Goal: Task Accomplishment & Management: Use online tool/utility

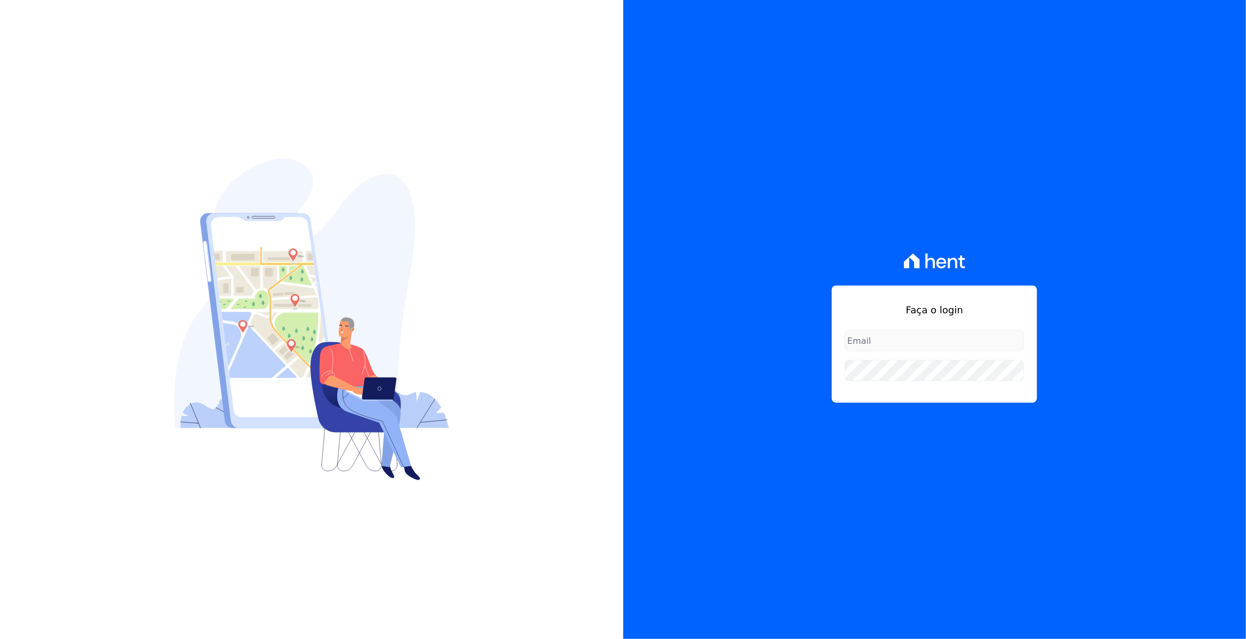
click at [949, 334] on input "email" at bounding box center [934, 340] width 180 height 21
type input "[EMAIL_ADDRESS][DOMAIN_NAME]"
click at [933, 341] on input "[EMAIL_ADDRESS][DOMAIN_NAME]" at bounding box center [934, 340] width 180 height 21
click at [808, 221] on div "Faça o login [EMAIL_ADDRESS][DOMAIN_NAME]" at bounding box center [934, 319] width 623 height 639
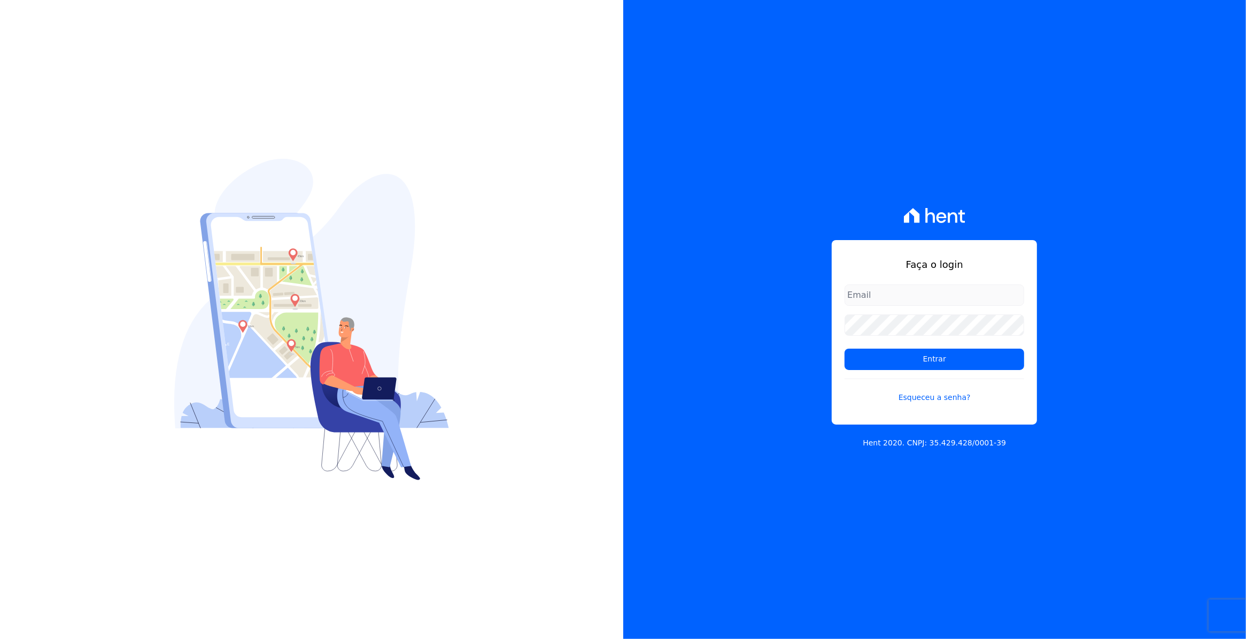
click at [896, 292] on input "email" at bounding box center [934, 294] width 180 height 21
type input "[EMAIL_ADDRESS][DOMAIN_NAME]"
click at [844, 348] on input "Entrar" at bounding box center [934, 358] width 180 height 21
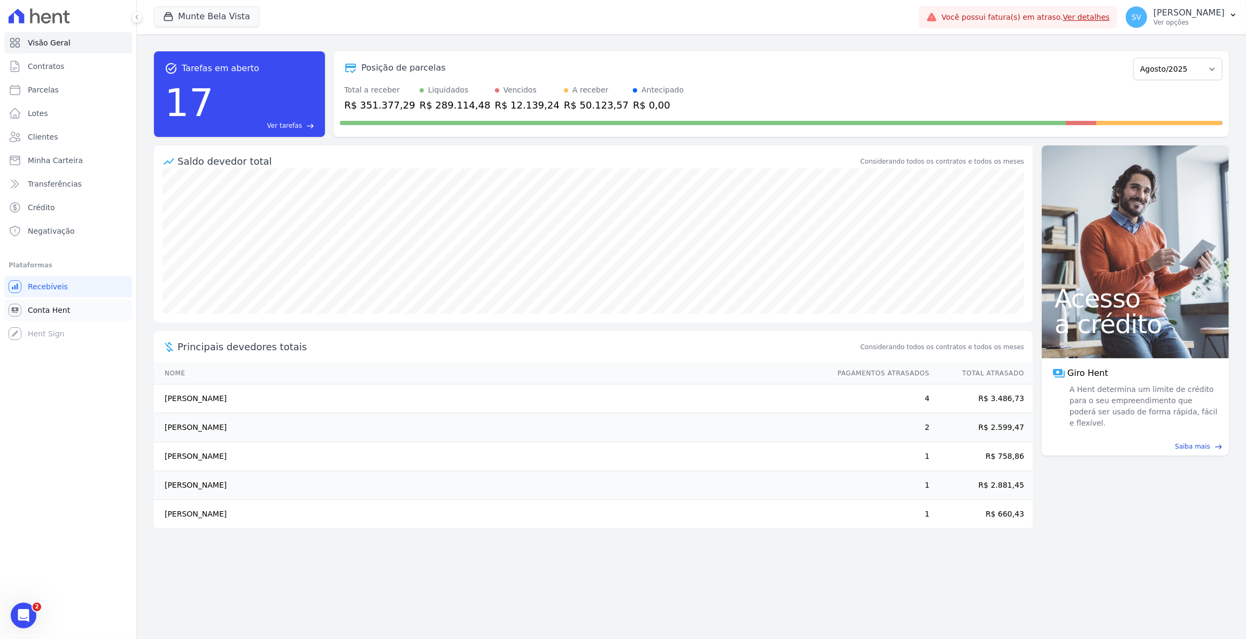
click at [41, 301] on link "Conta Hent" at bounding box center [68, 309] width 128 height 21
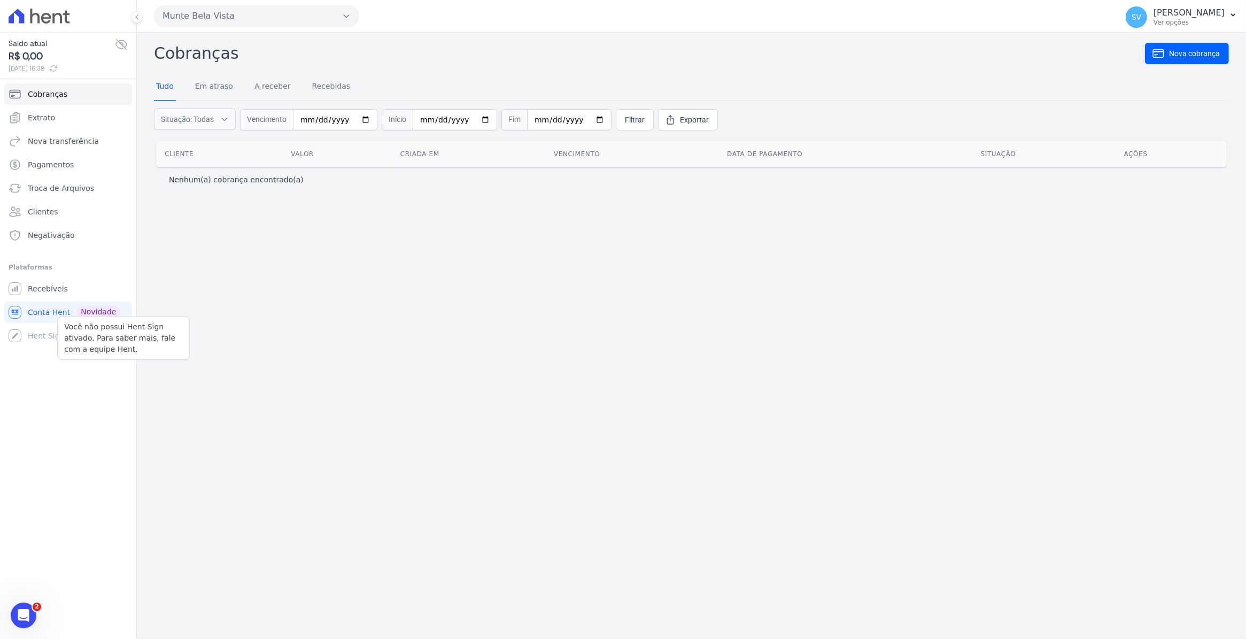
click at [39, 332] on div "Você não possui Hent Sign ativado. Para saber mais, fale com a equipe Hent. Hen…" at bounding box center [68, 335] width 128 height 21
click at [55, 311] on span "Conta Hent" at bounding box center [49, 312] width 42 height 11
click at [51, 296] on link "Recebíveis" at bounding box center [68, 288] width 128 height 21
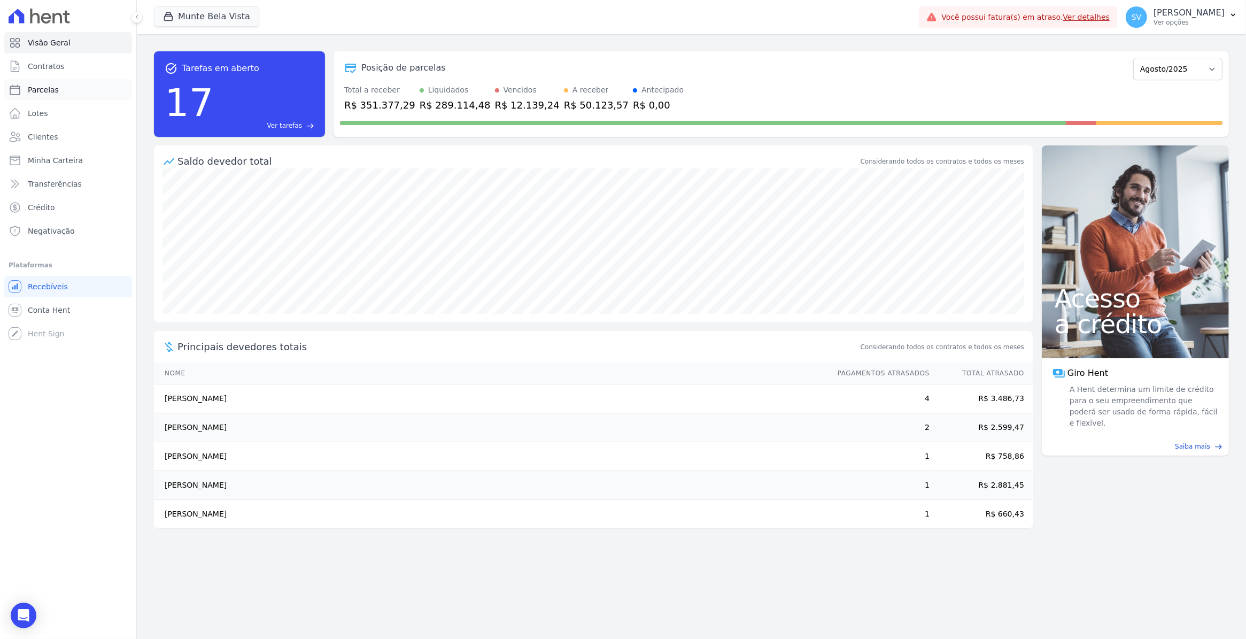
click at [30, 91] on span "Parcelas" at bounding box center [43, 89] width 31 height 11
select select
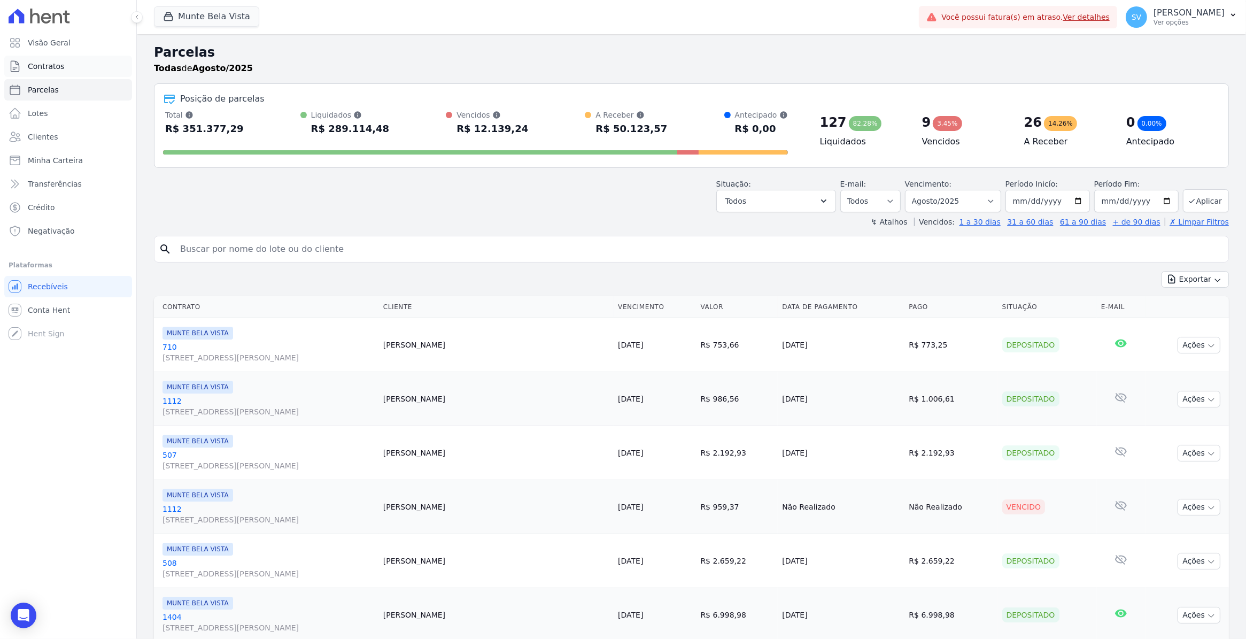
click at [31, 69] on span "Contratos" at bounding box center [46, 66] width 36 height 11
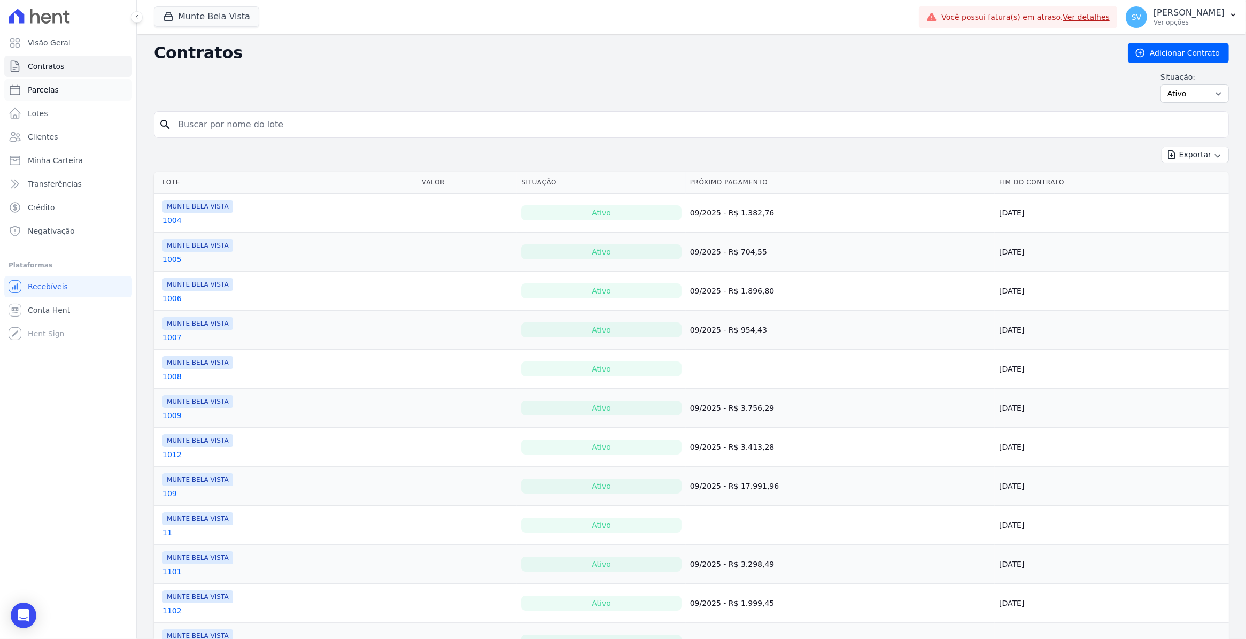
click at [33, 92] on span "Parcelas" at bounding box center [43, 89] width 31 height 11
select select
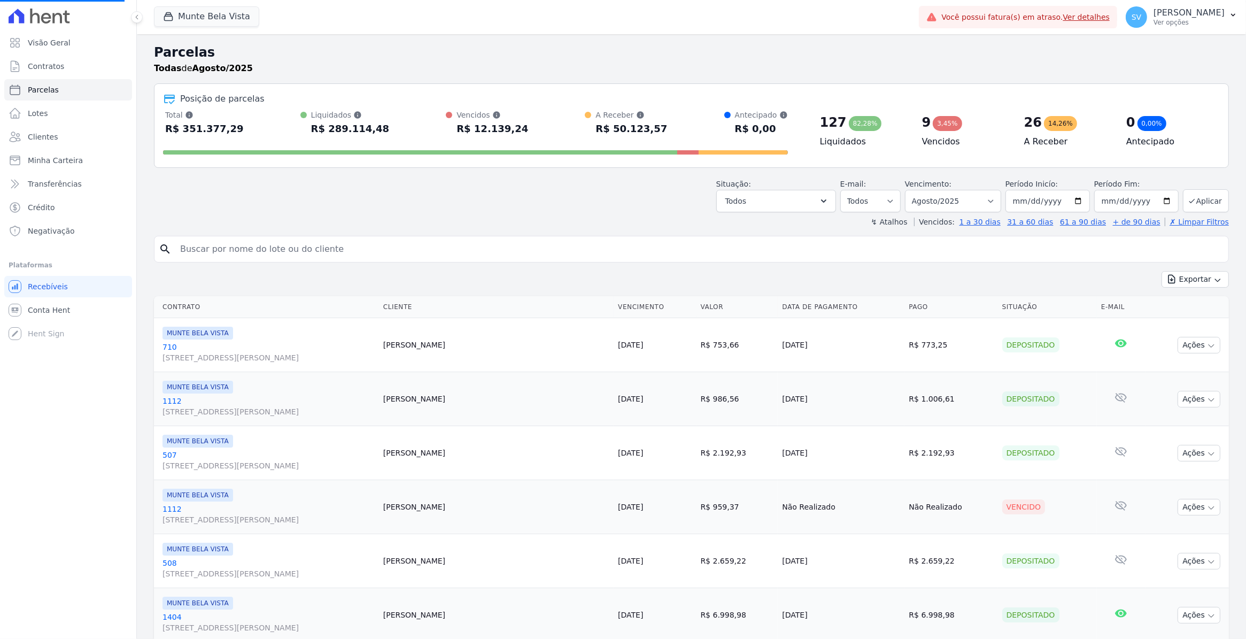
select select
click at [44, 136] on span "Clientes" at bounding box center [43, 136] width 30 height 11
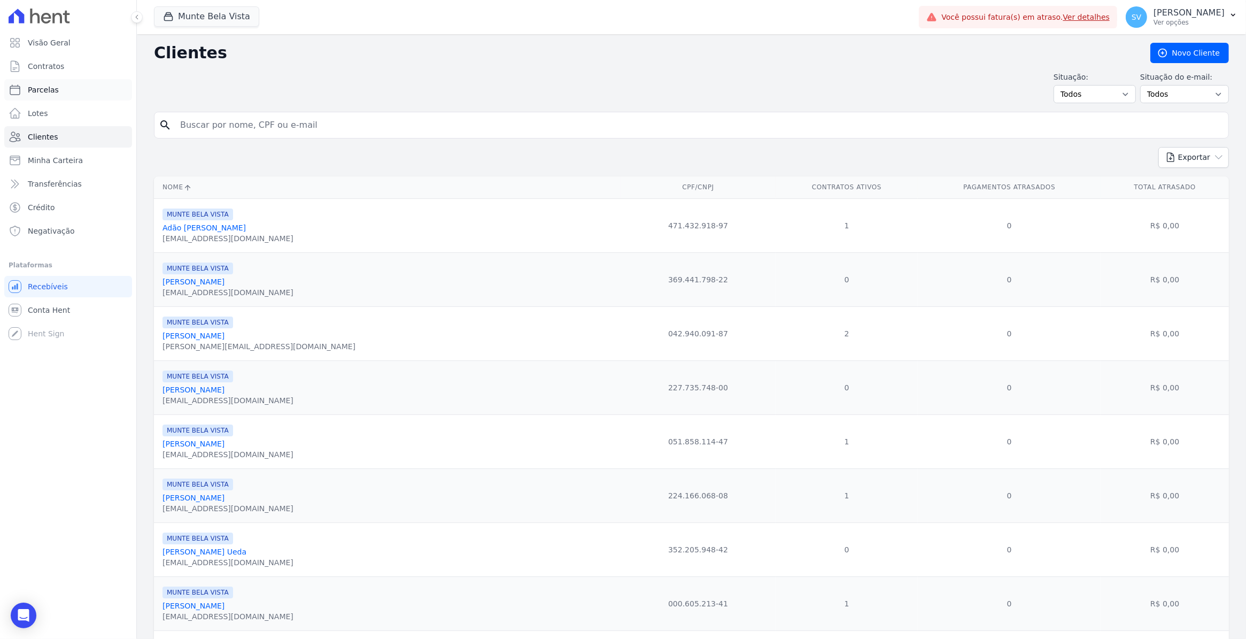
click at [53, 87] on span "Parcelas" at bounding box center [43, 89] width 31 height 11
select select
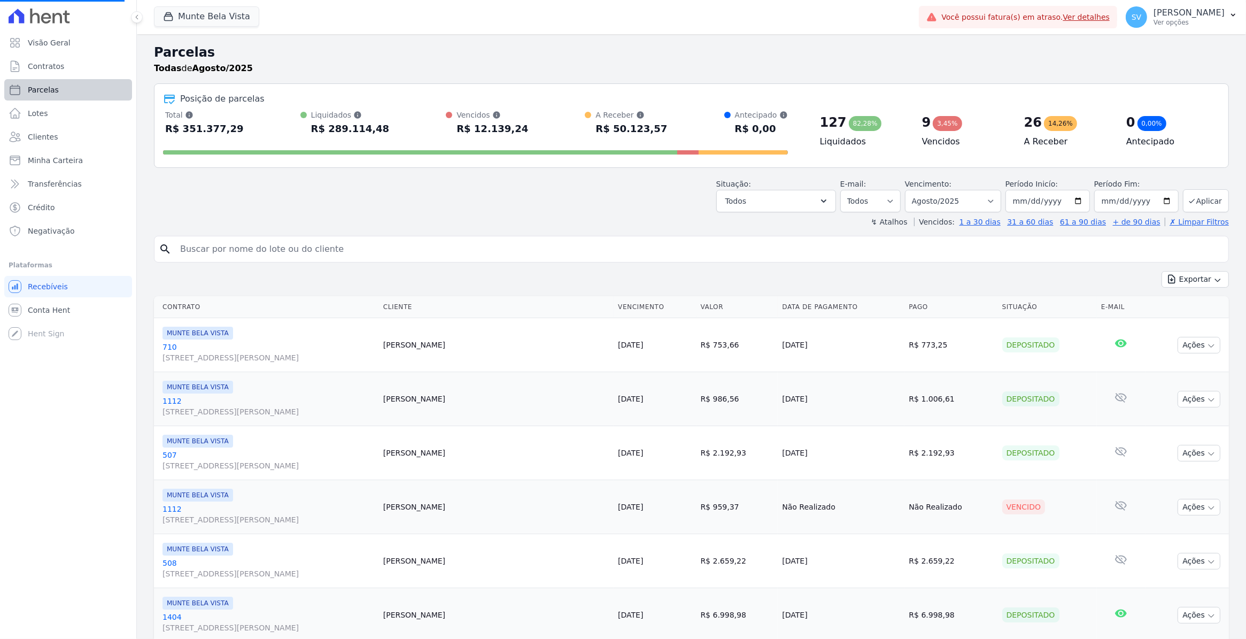
select select
click at [28, 69] on span "Contratos" at bounding box center [46, 66] width 36 height 11
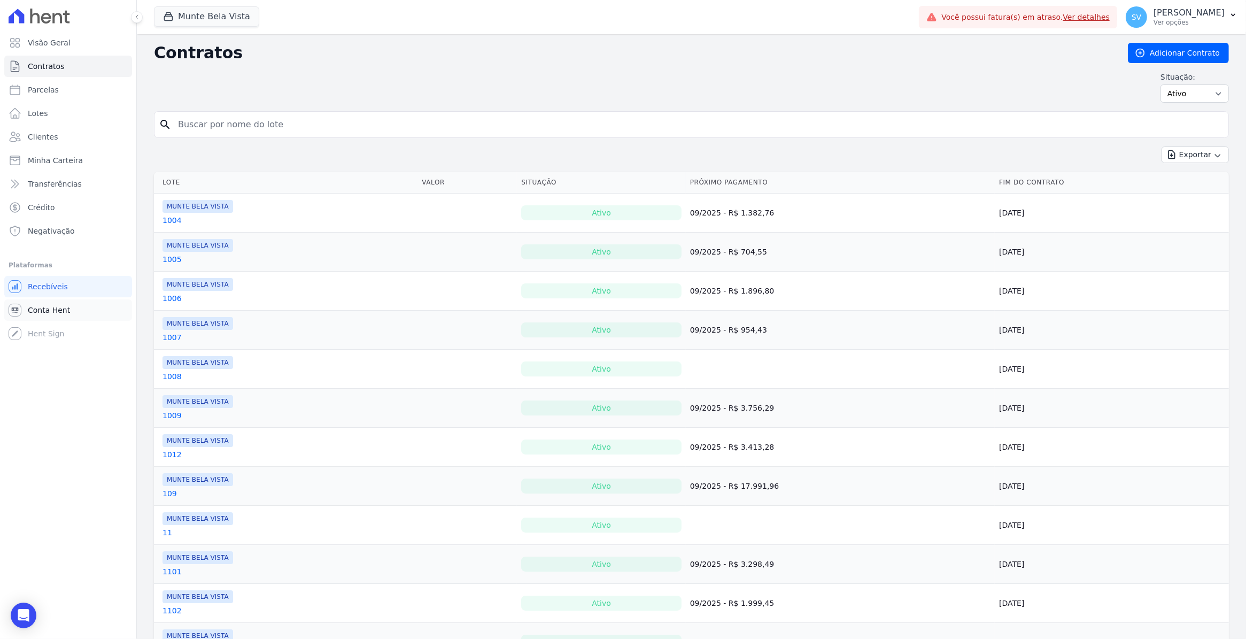
click at [38, 310] on span "Conta Hent" at bounding box center [49, 310] width 42 height 11
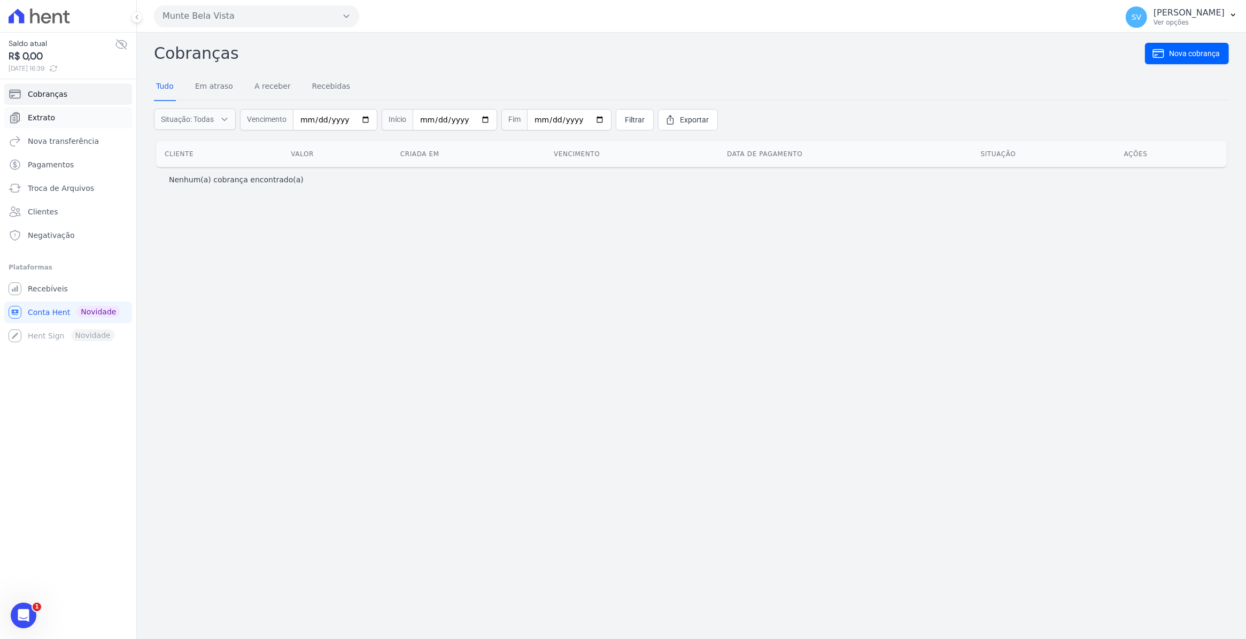
click at [39, 122] on span "Extrato" at bounding box center [41, 117] width 27 height 11
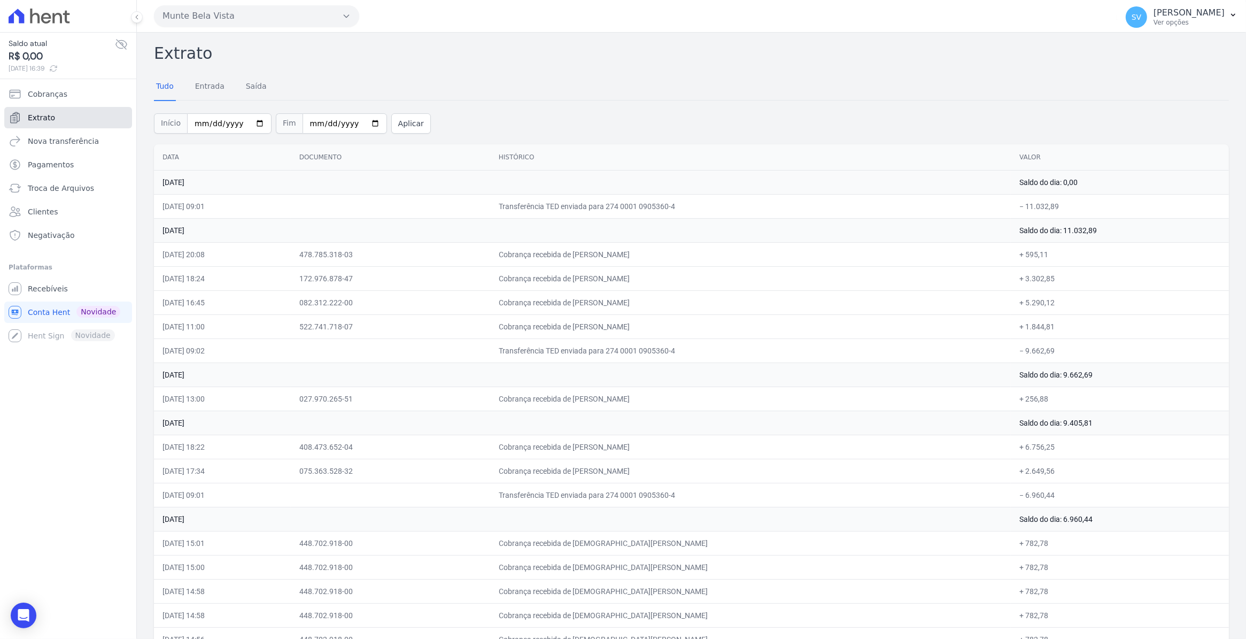
click at [52, 119] on link "Extrato" at bounding box center [68, 117] width 128 height 21
click at [52, 293] on span "Recebíveis" at bounding box center [48, 288] width 40 height 11
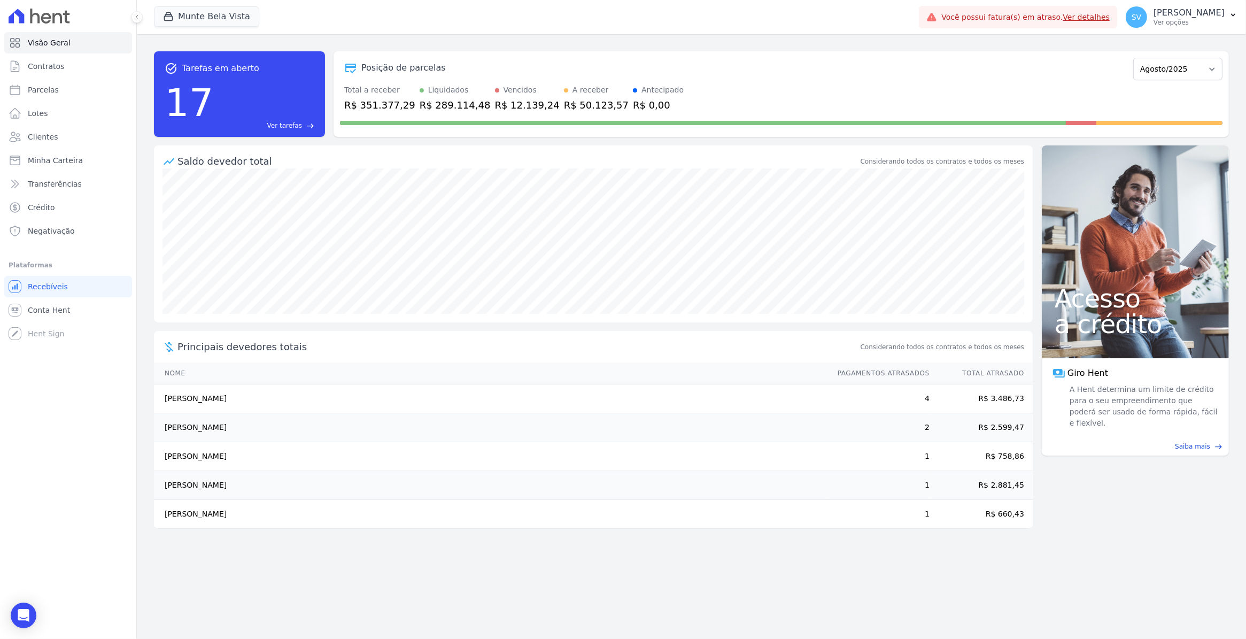
drag, startPoint x: 166, startPoint y: 511, endPoint x: 244, endPoint y: 518, distance: 78.9
click at [244, 518] on td "[PERSON_NAME]" at bounding box center [490, 514] width 673 height 29
drag, startPoint x: 244, startPoint y: 518, endPoint x: 209, endPoint y: 455, distance: 72.3
click at [209, 455] on td "[PERSON_NAME]" at bounding box center [490, 456] width 673 height 29
click at [28, 111] on span "Lotes" at bounding box center [38, 113] width 20 height 11
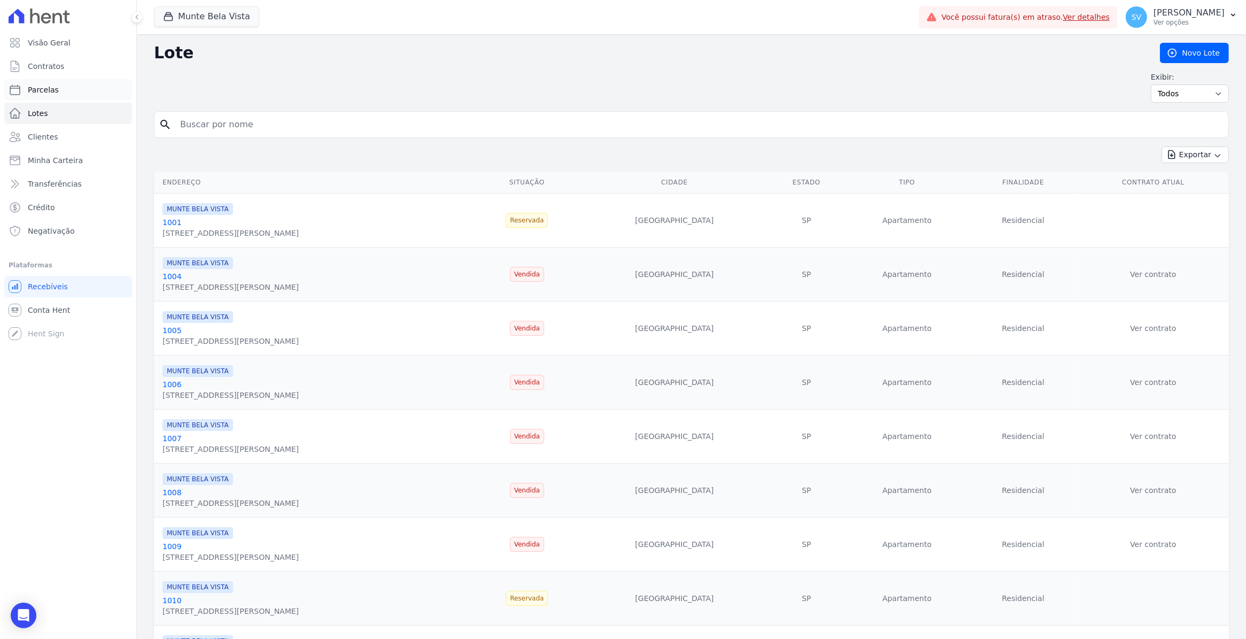
click at [27, 100] on link "Parcelas" at bounding box center [68, 89] width 128 height 21
select select
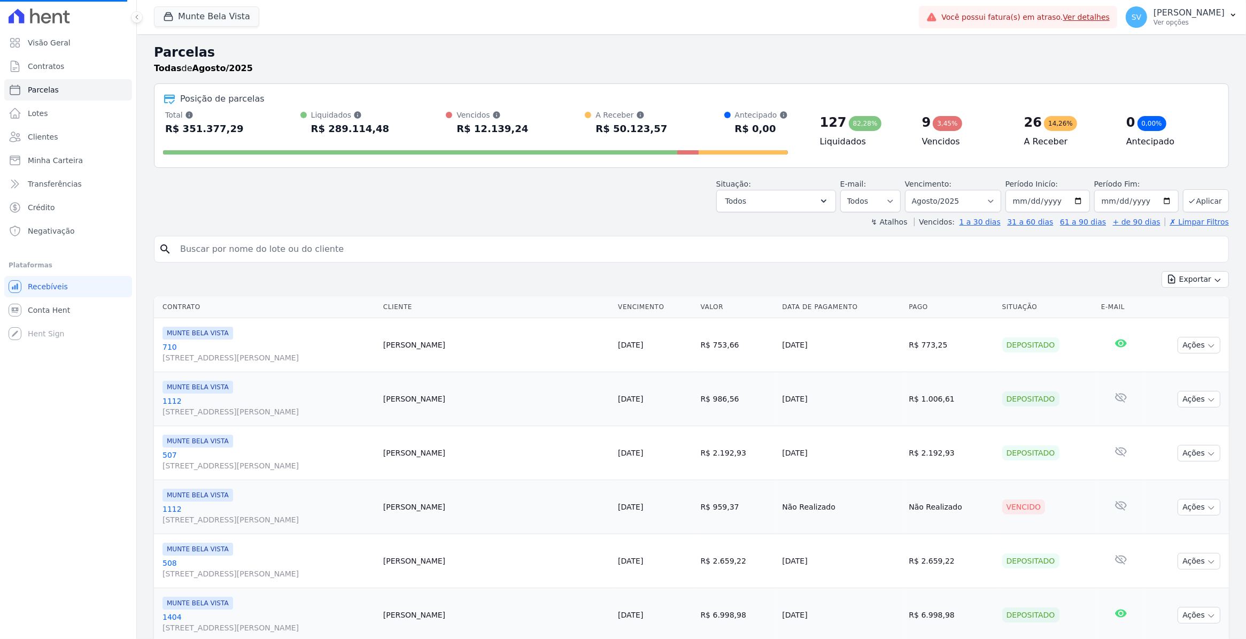
select select
click at [35, 73] on link "Contratos" at bounding box center [68, 66] width 128 height 21
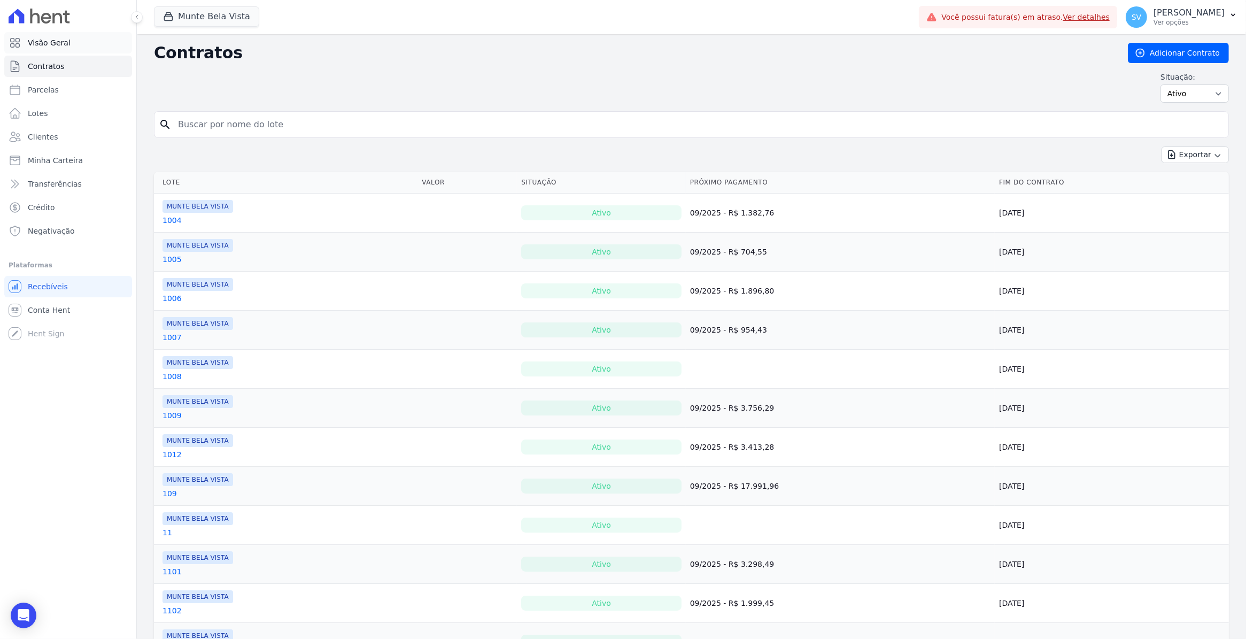
click at [45, 47] on span "Visão Geral" at bounding box center [49, 42] width 43 height 11
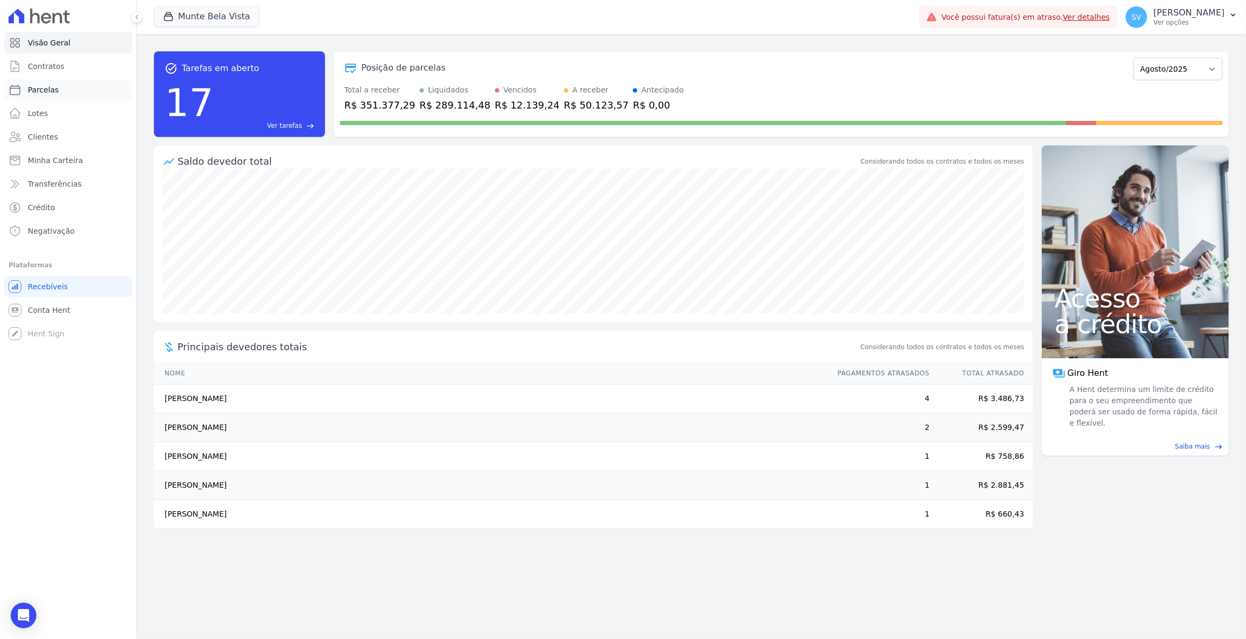
click at [52, 90] on span "Parcelas" at bounding box center [43, 89] width 31 height 11
select select
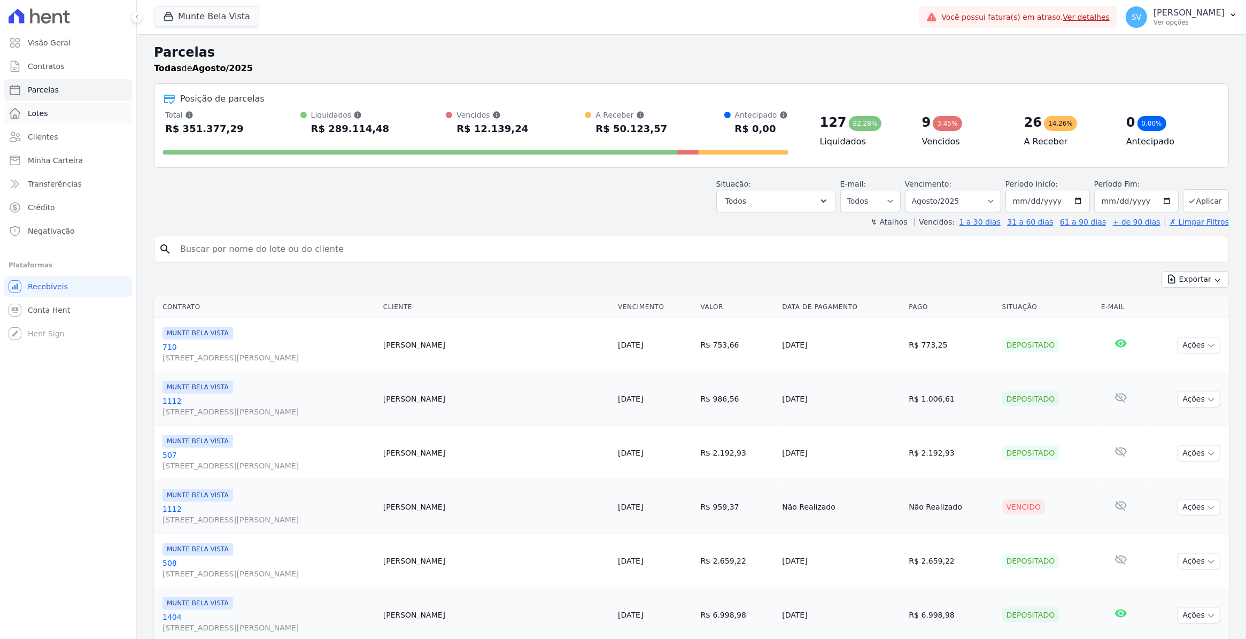
select select
click at [49, 92] on span "Parcelas" at bounding box center [43, 89] width 31 height 11
select select
click at [32, 107] on link "Lotes" at bounding box center [68, 113] width 128 height 21
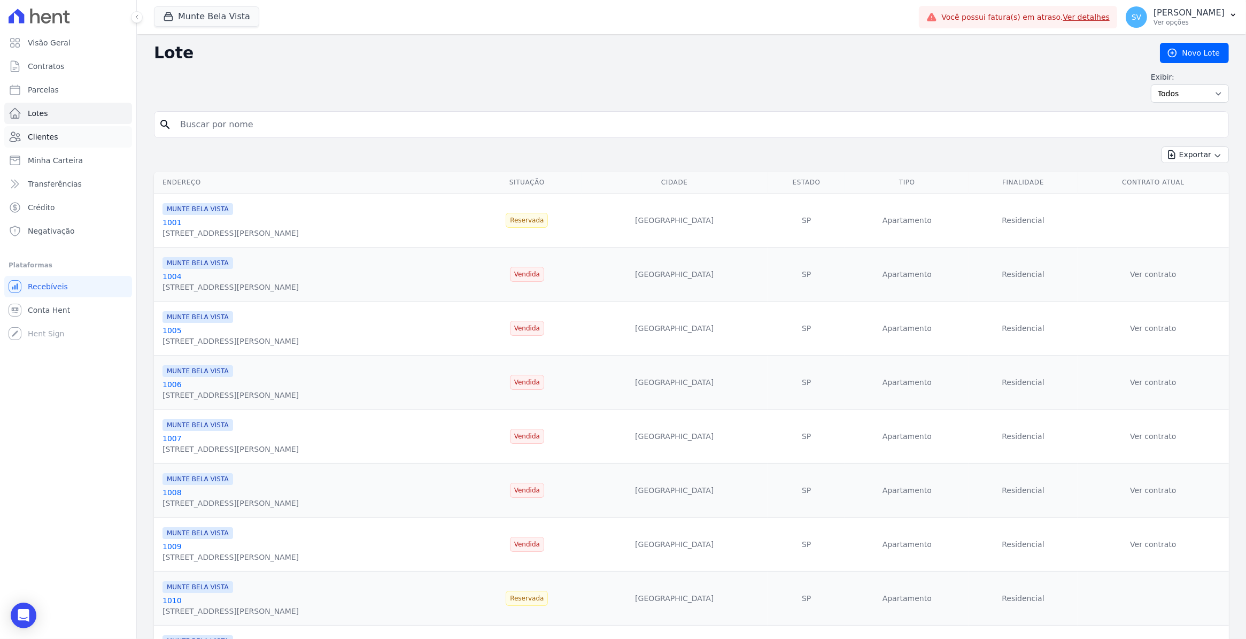
click at [43, 137] on span "Clientes" at bounding box center [43, 136] width 30 height 11
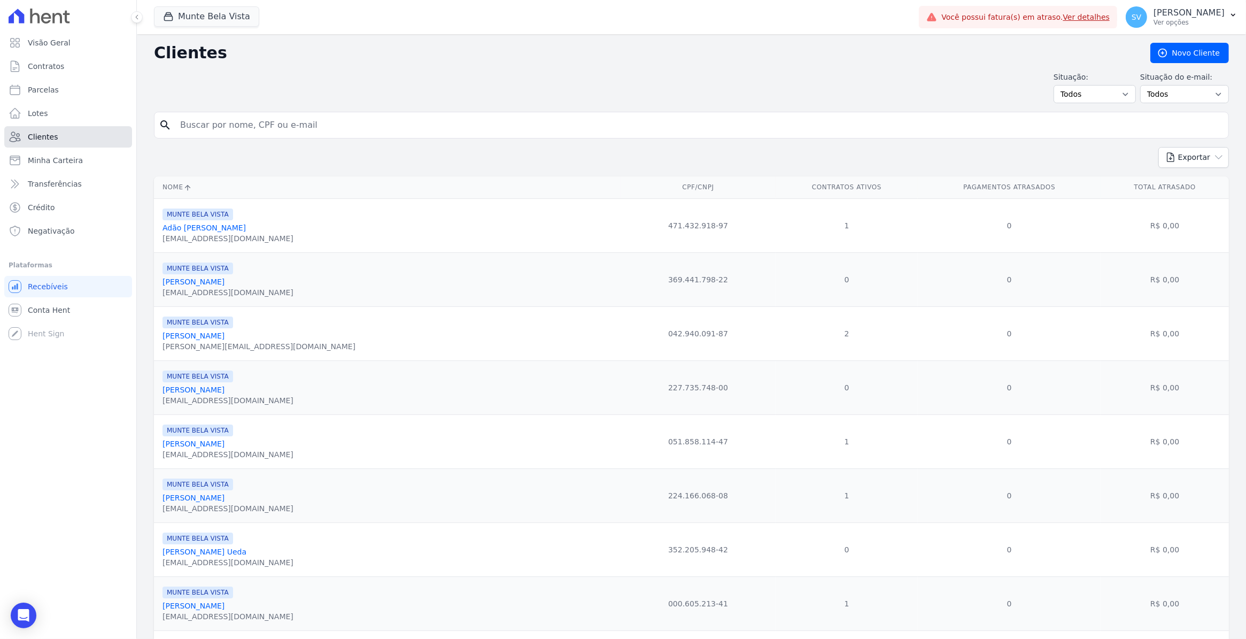
click at [35, 135] on span "Clientes" at bounding box center [43, 136] width 30 height 11
click at [74, 161] on span "Minha Carteira" at bounding box center [55, 160] width 55 height 11
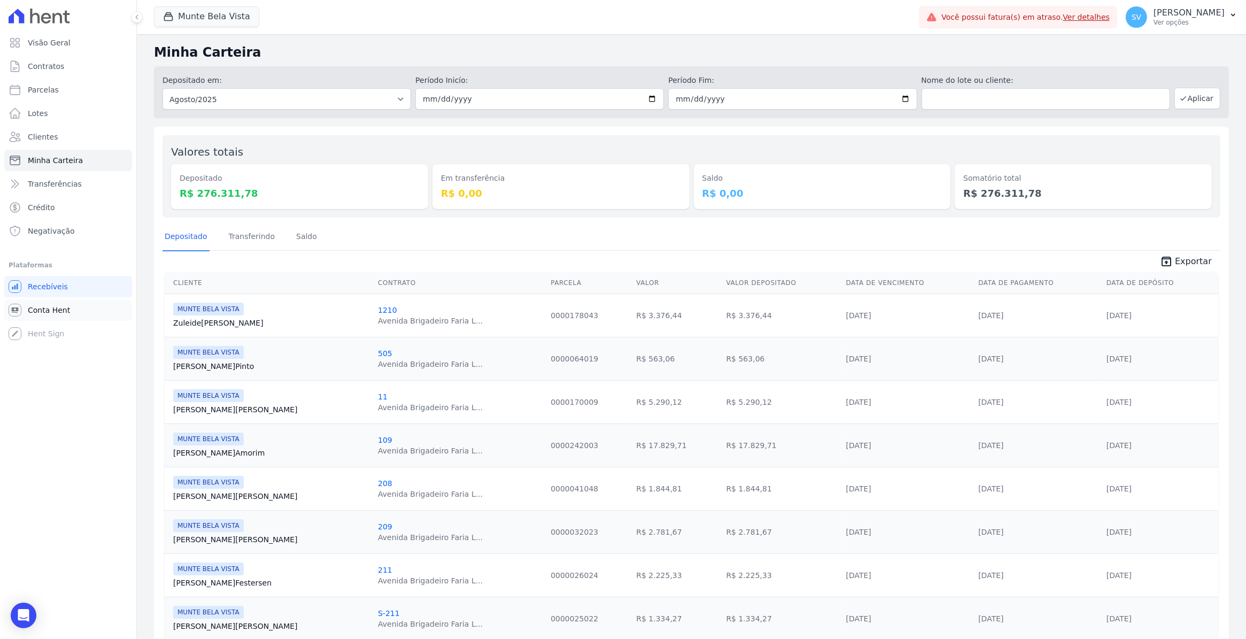
click at [44, 310] on span "Conta Hent" at bounding box center [49, 310] width 42 height 11
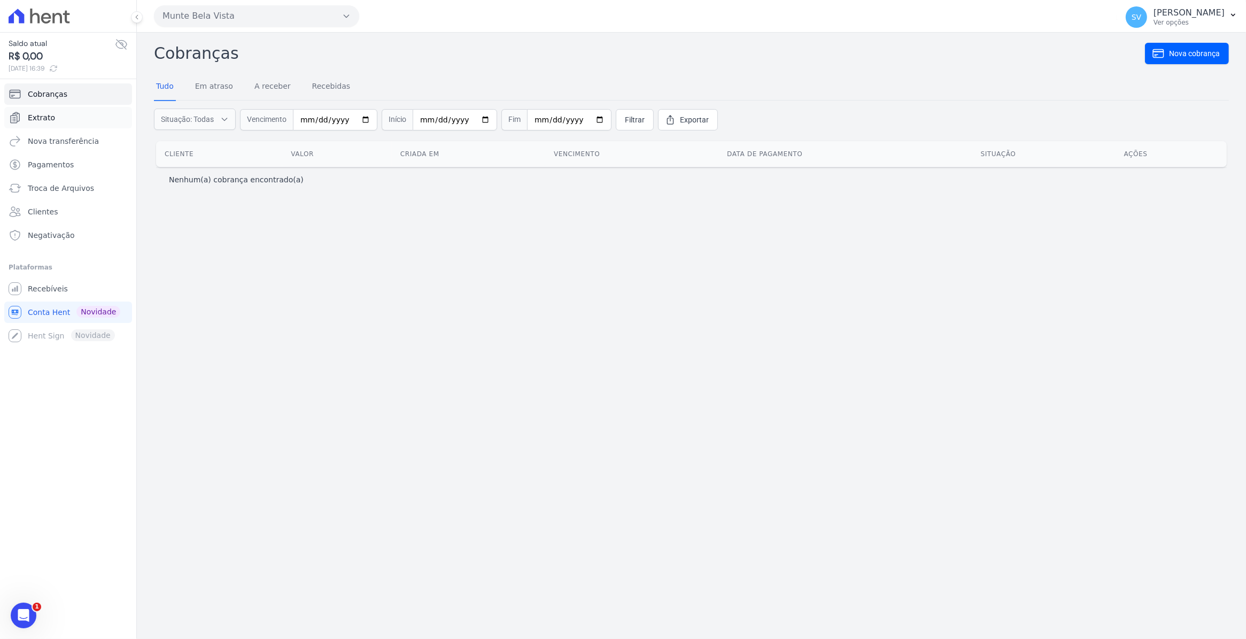
click at [38, 123] on span "Extrato" at bounding box center [41, 117] width 27 height 11
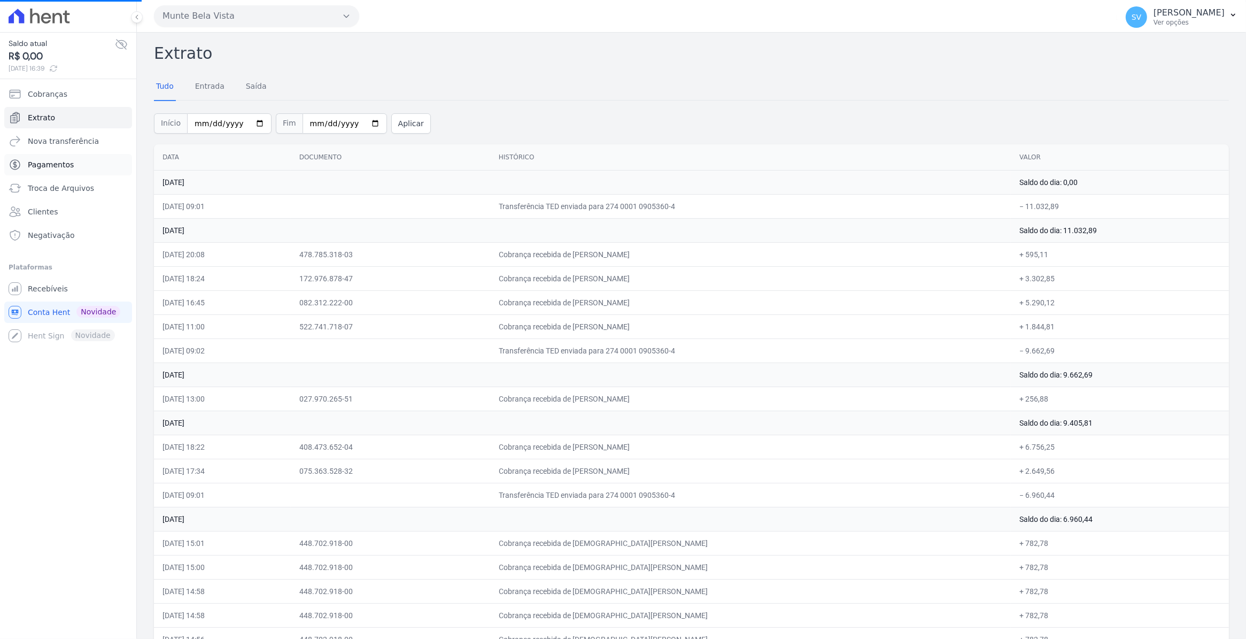
click at [59, 162] on span "Pagamentos" at bounding box center [51, 164] width 46 height 11
click at [37, 121] on span "Extrato" at bounding box center [41, 117] width 27 height 11
click at [46, 116] on span "Extrato" at bounding box center [41, 117] width 27 height 11
click at [47, 116] on span "Extrato" at bounding box center [41, 117] width 27 height 11
click at [47, 290] on span "Recebíveis" at bounding box center [48, 288] width 40 height 11
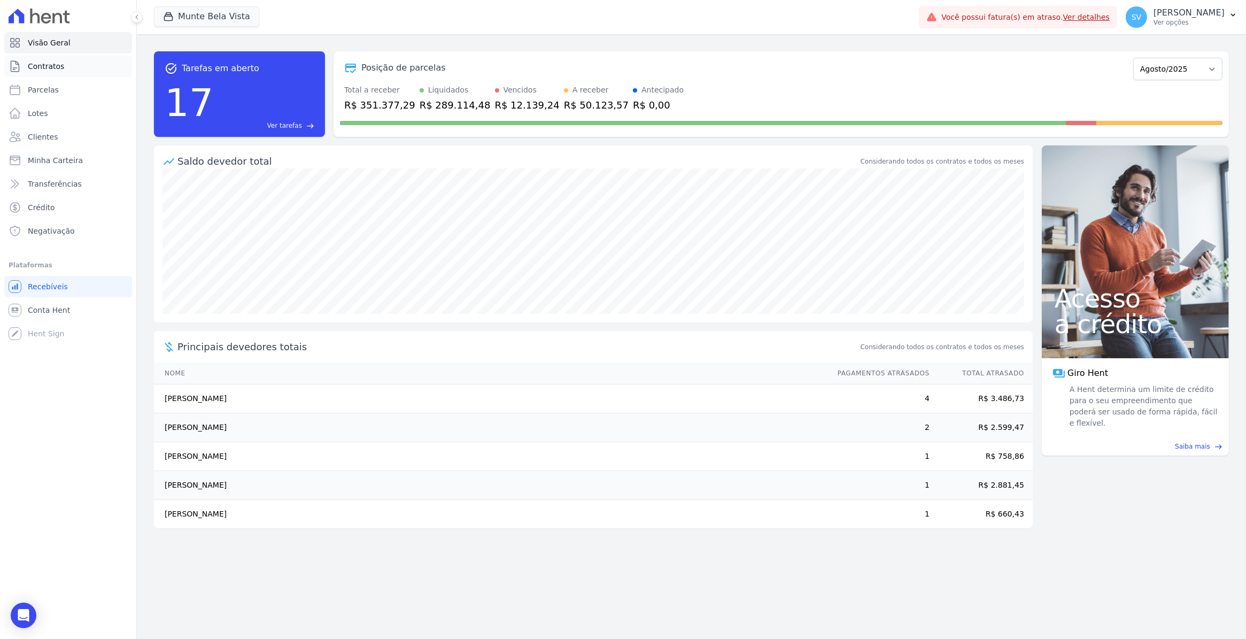
click at [46, 67] on span "Contratos" at bounding box center [46, 66] width 36 height 11
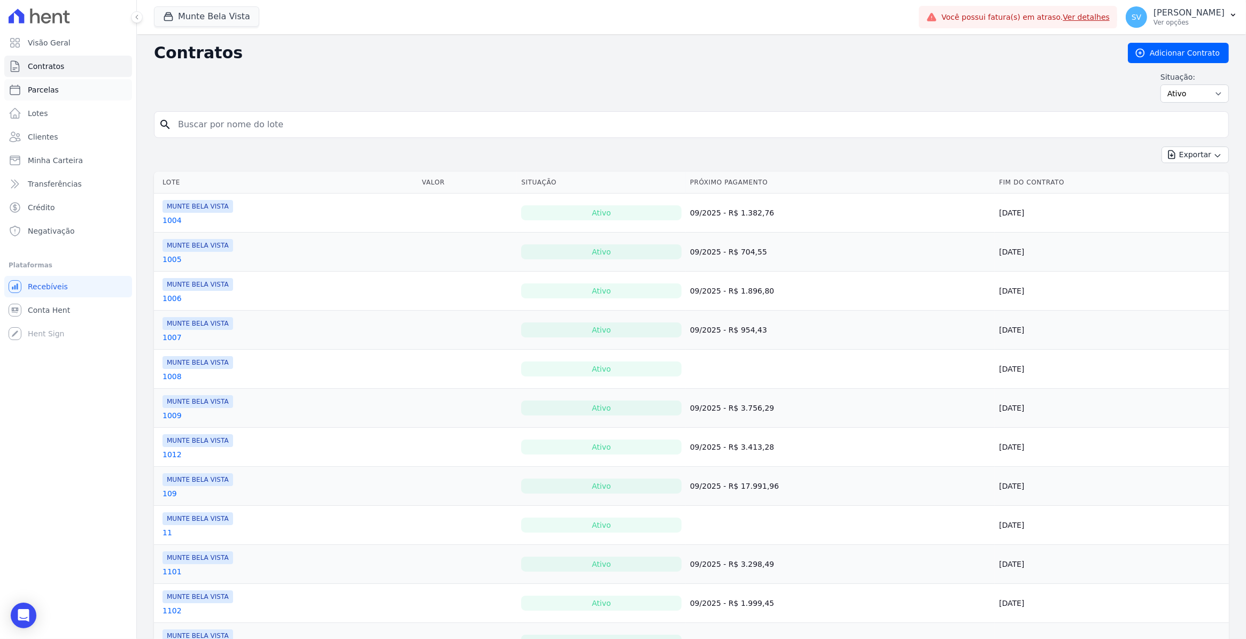
click at [46, 86] on span "Parcelas" at bounding box center [43, 89] width 31 height 11
select select
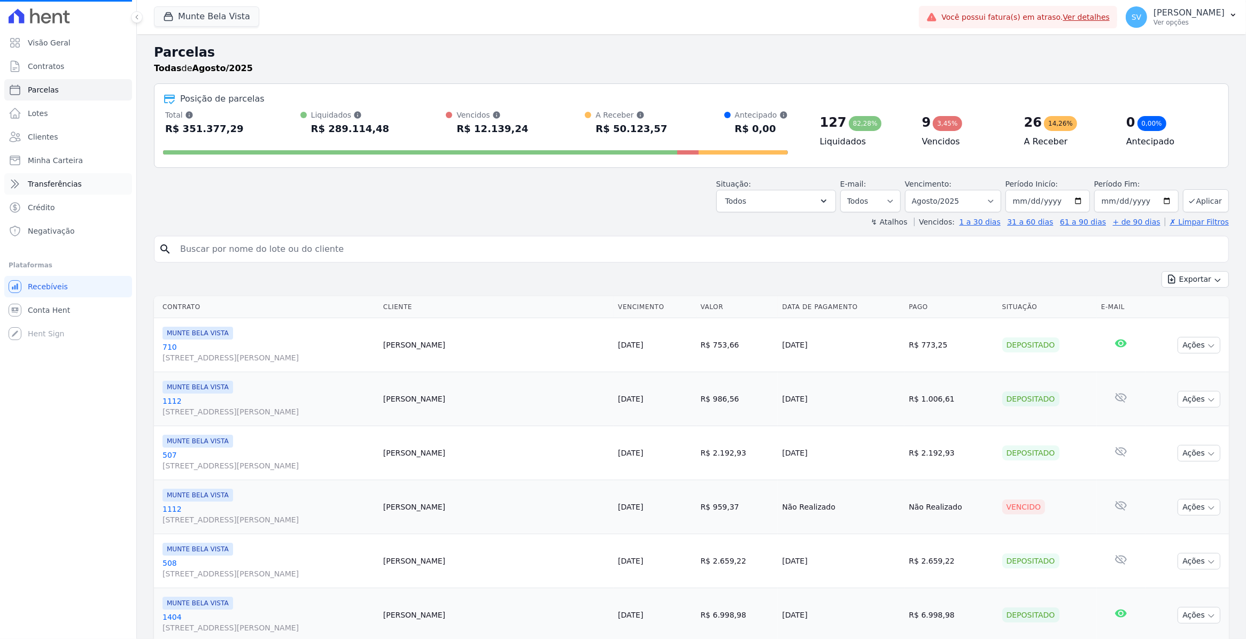
select select
click at [35, 314] on span "Conta Hent" at bounding box center [49, 310] width 42 height 11
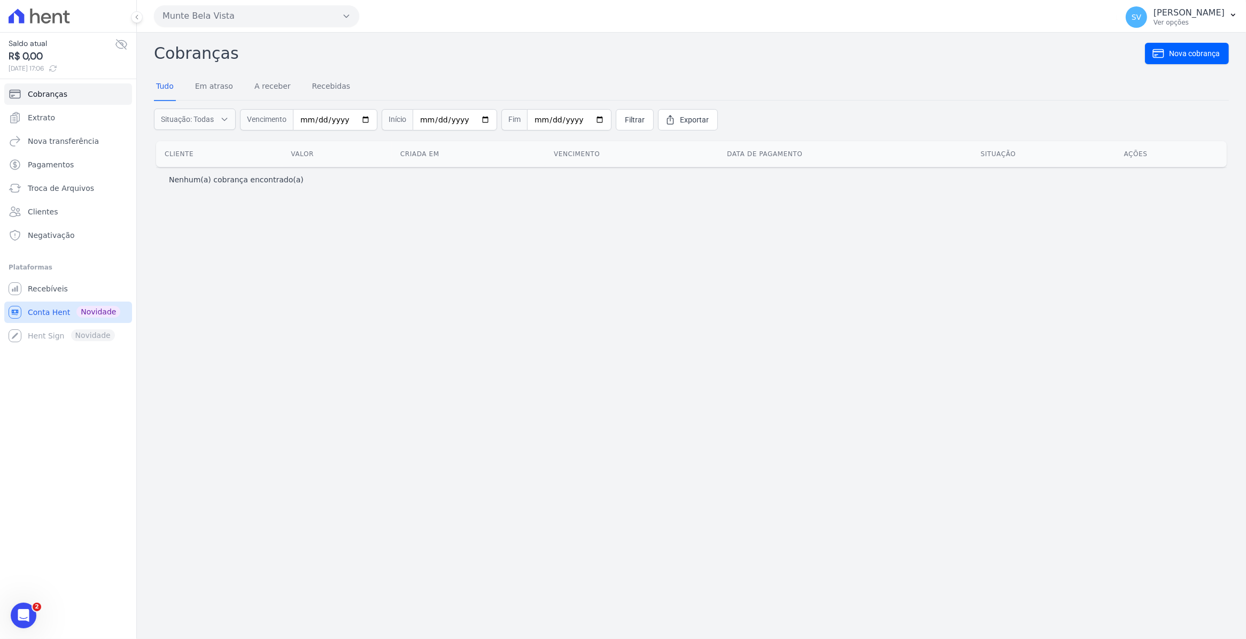
click at [36, 313] on span "Conta Hent" at bounding box center [49, 312] width 42 height 11
click at [24, 119] on link "Extrato" at bounding box center [68, 117] width 128 height 21
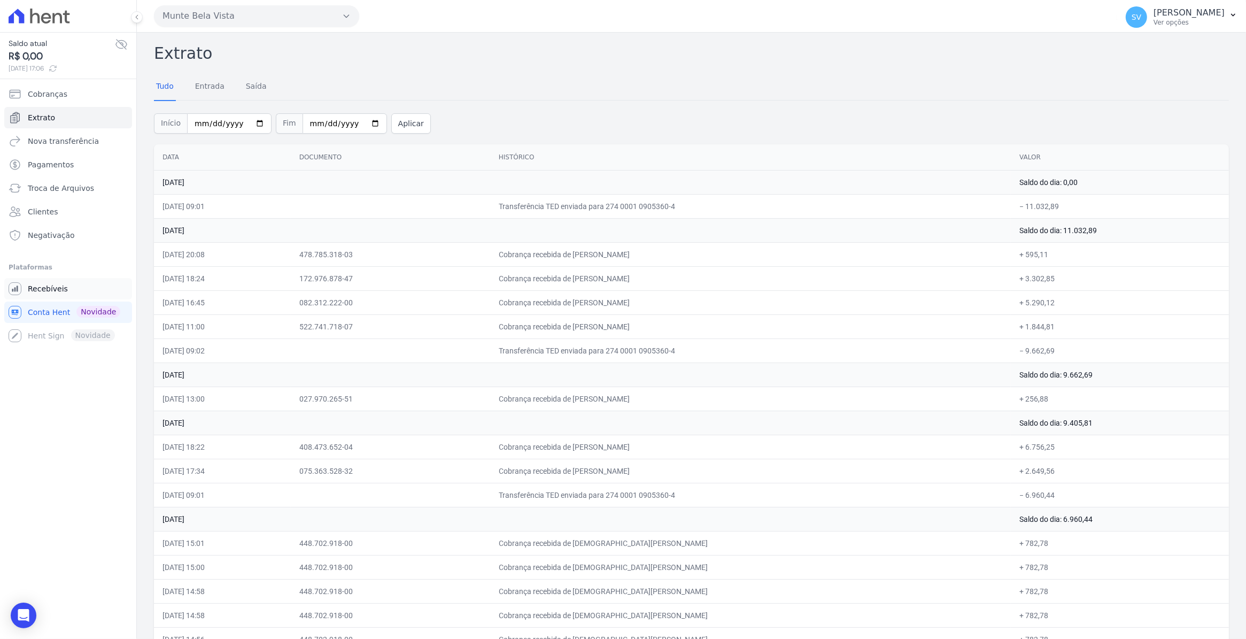
click at [63, 294] on link "Recebíveis" at bounding box center [68, 288] width 128 height 21
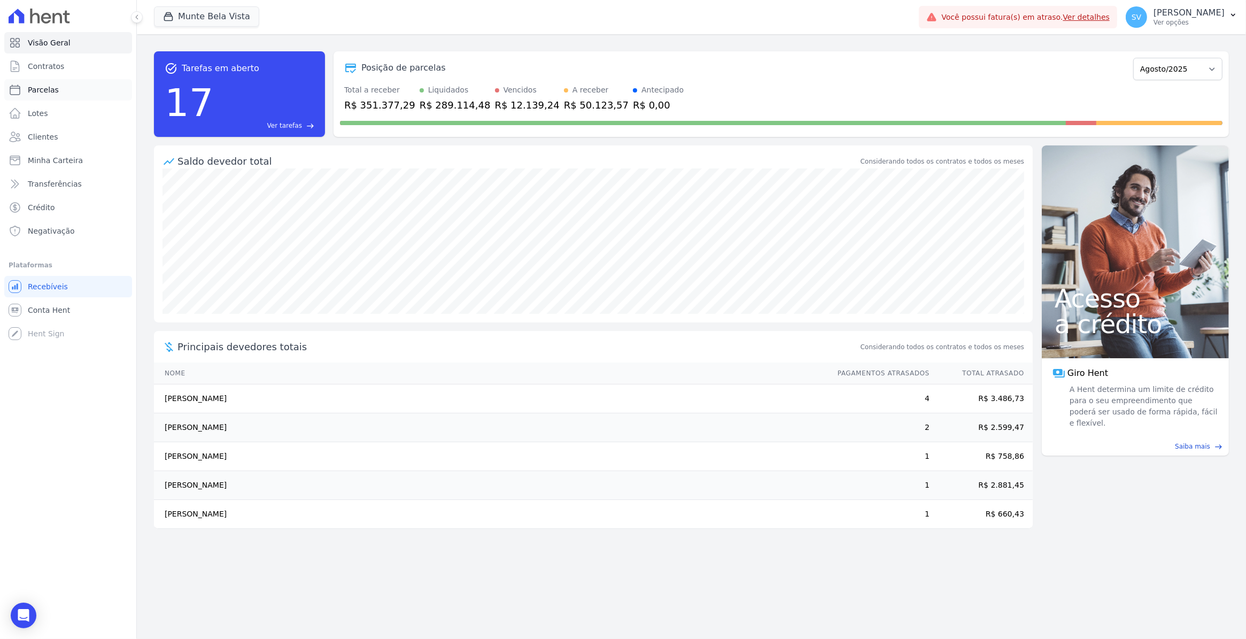
click at [51, 92] on span "Parcelas" at bounding box center [43, 89] width 31 height 11
select select
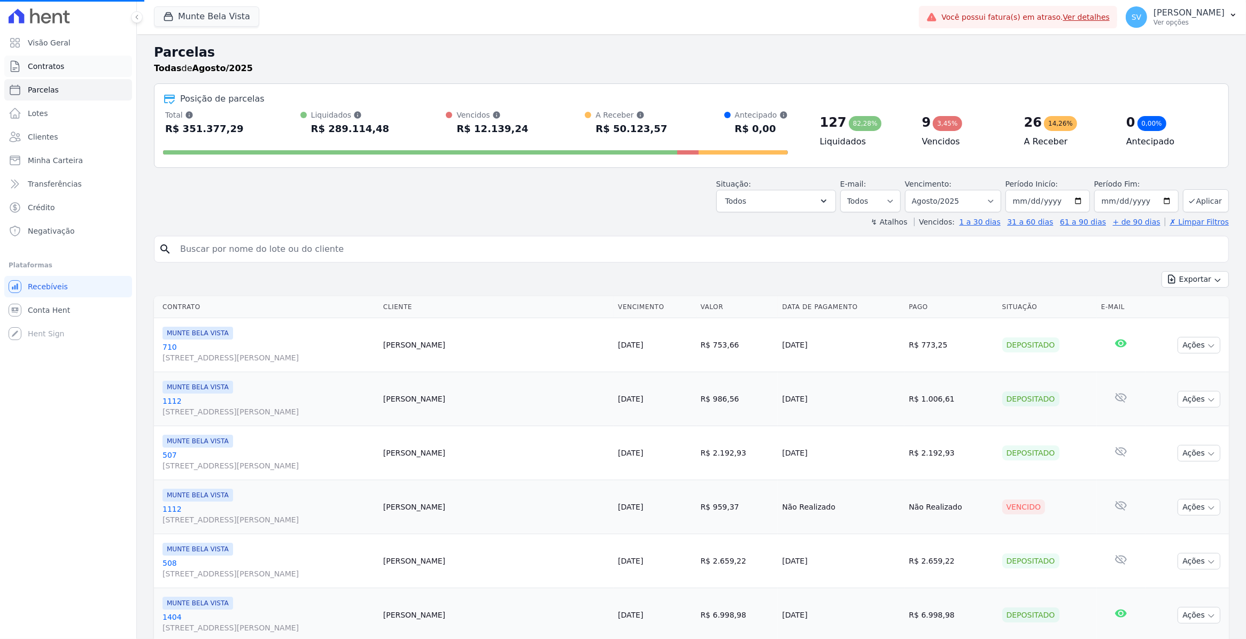
select select
click at [51, 68] on span "Contratos" at bounding box center [46, 66] width 36 height 11
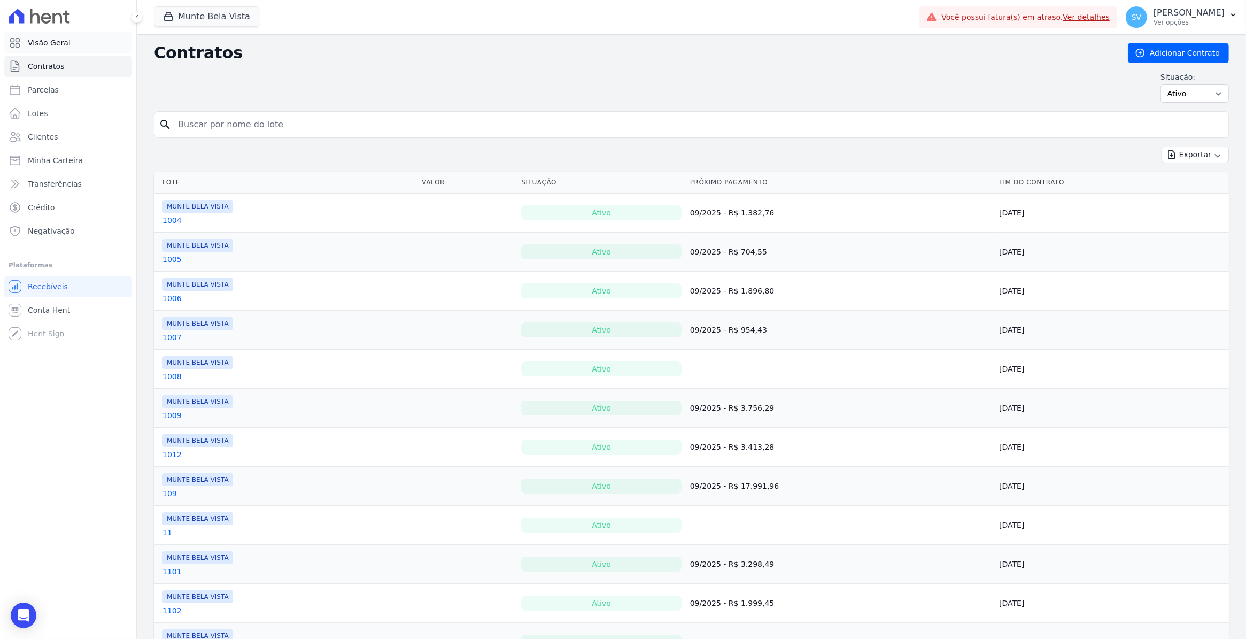
click at [60, 44] on span "Visão Geral" at bounding box center [49, 42] width 43 height 11
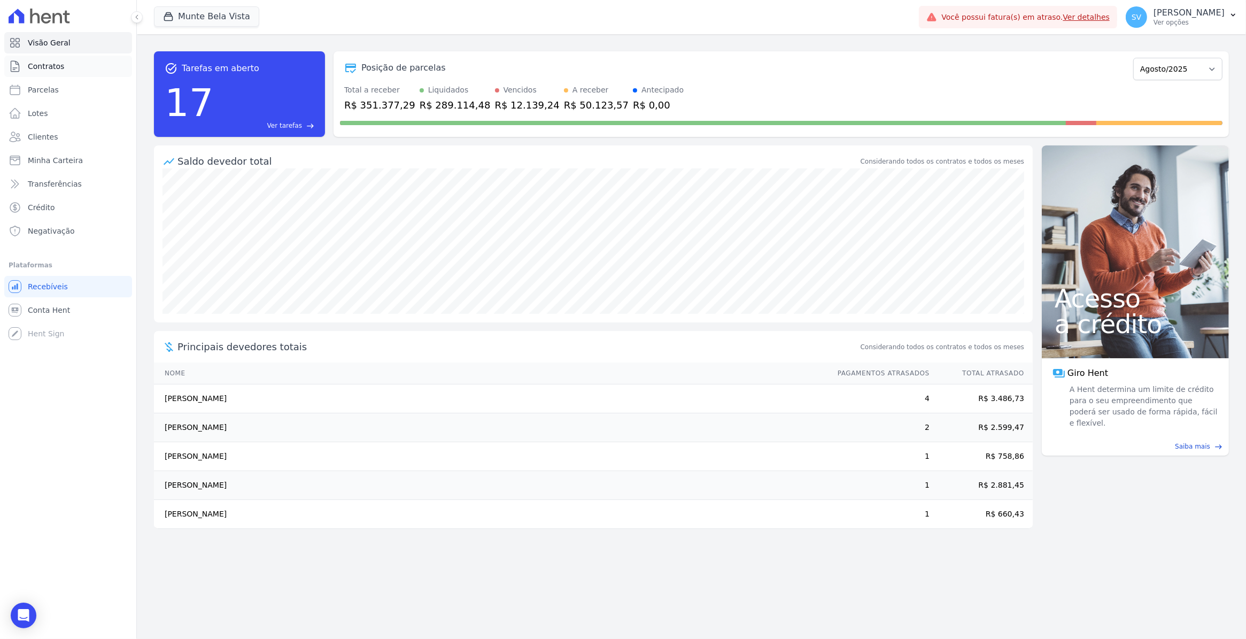
click at [55, 71] on span "Contratos" at bounding box center [46, 66] width 36 height 11
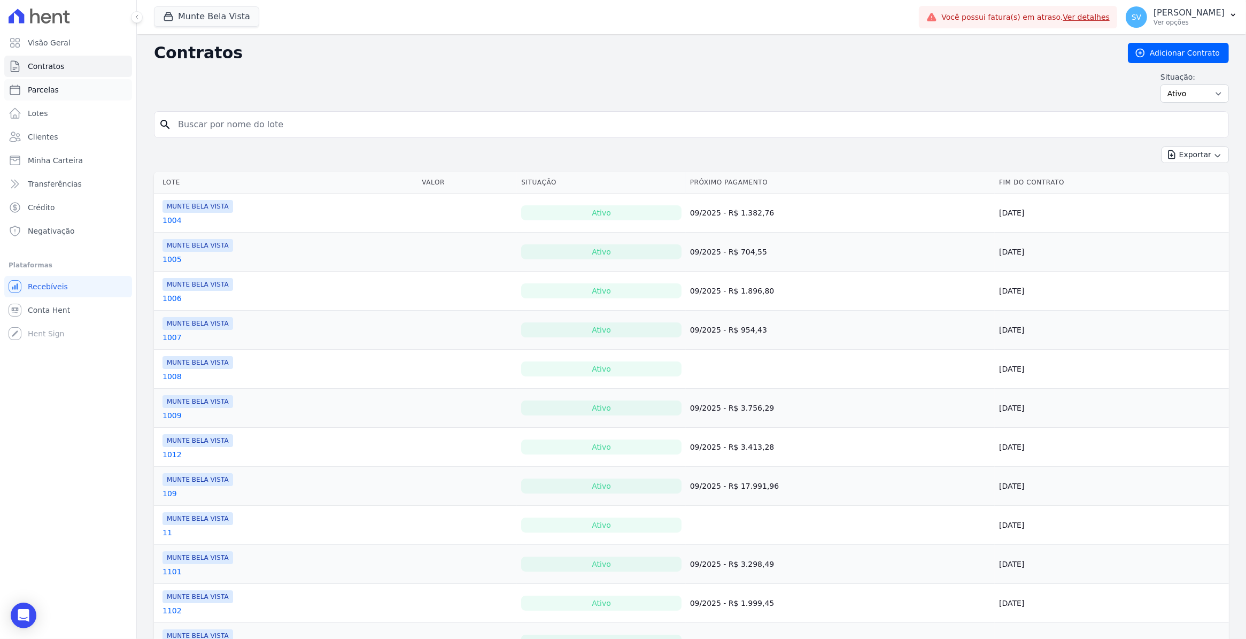
click at [49, 83] on link "Parcelas" at bounding box center [68, 89] width 128 height 21
select select
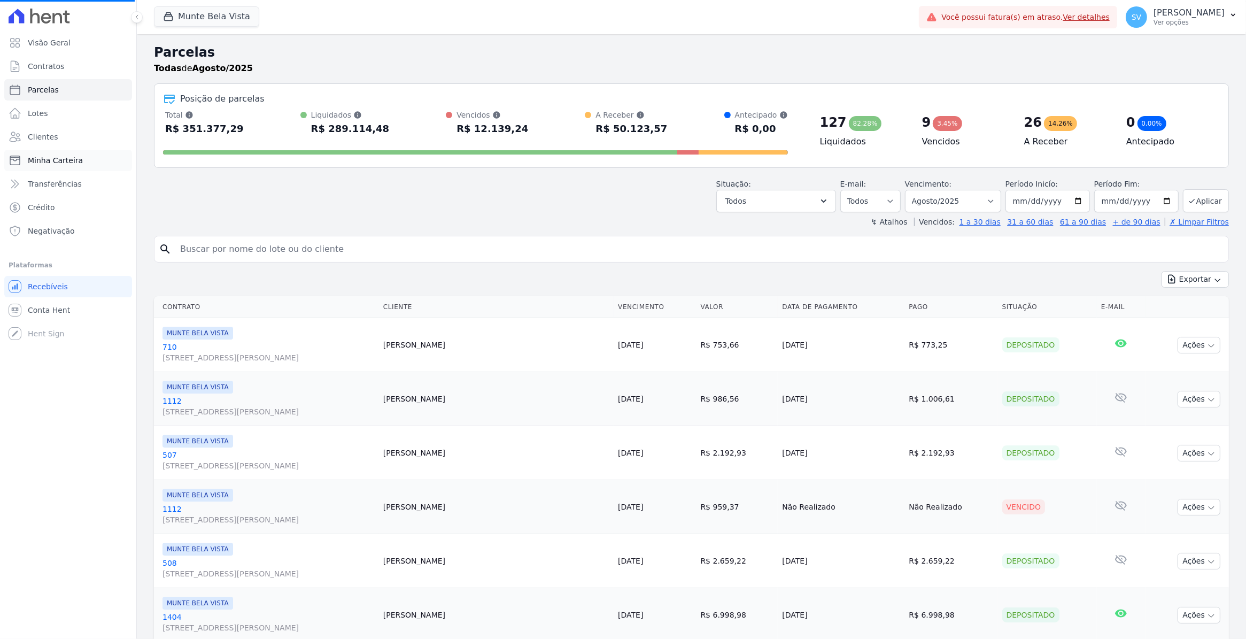
select select
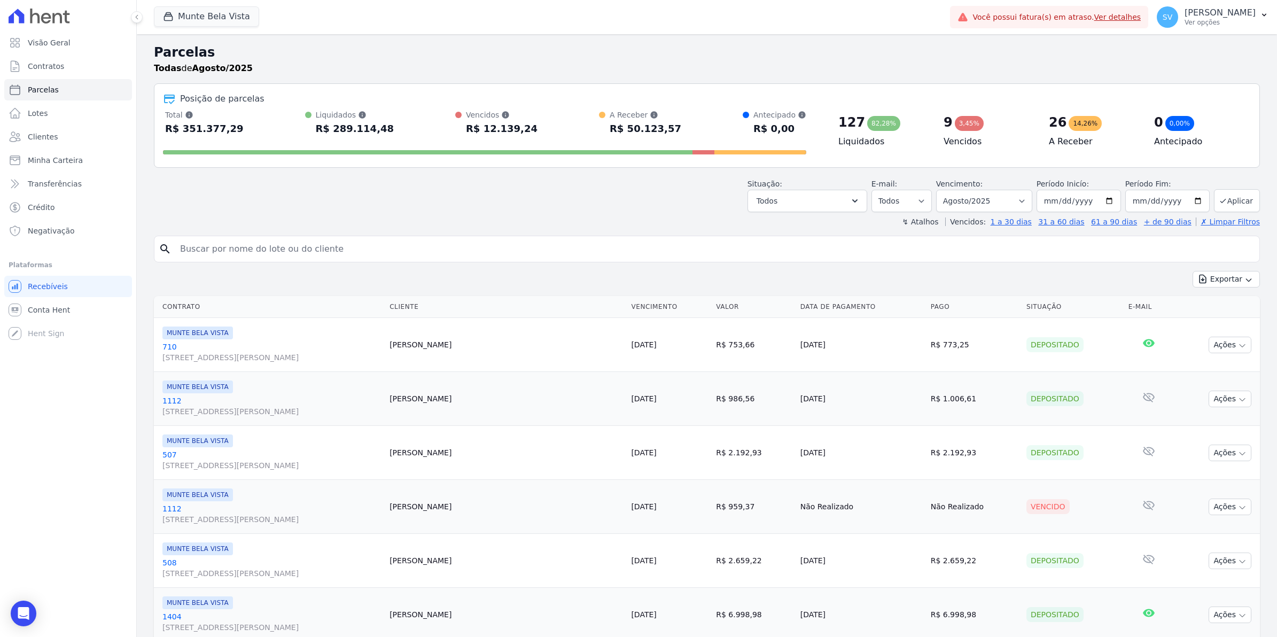
click at [290, 246] on input "search" at bounding box center [715, 248] width 1082 height 21
click at [49, 312] on span "Conta Hent" at bounding box center [49, 310] width 42 height 11
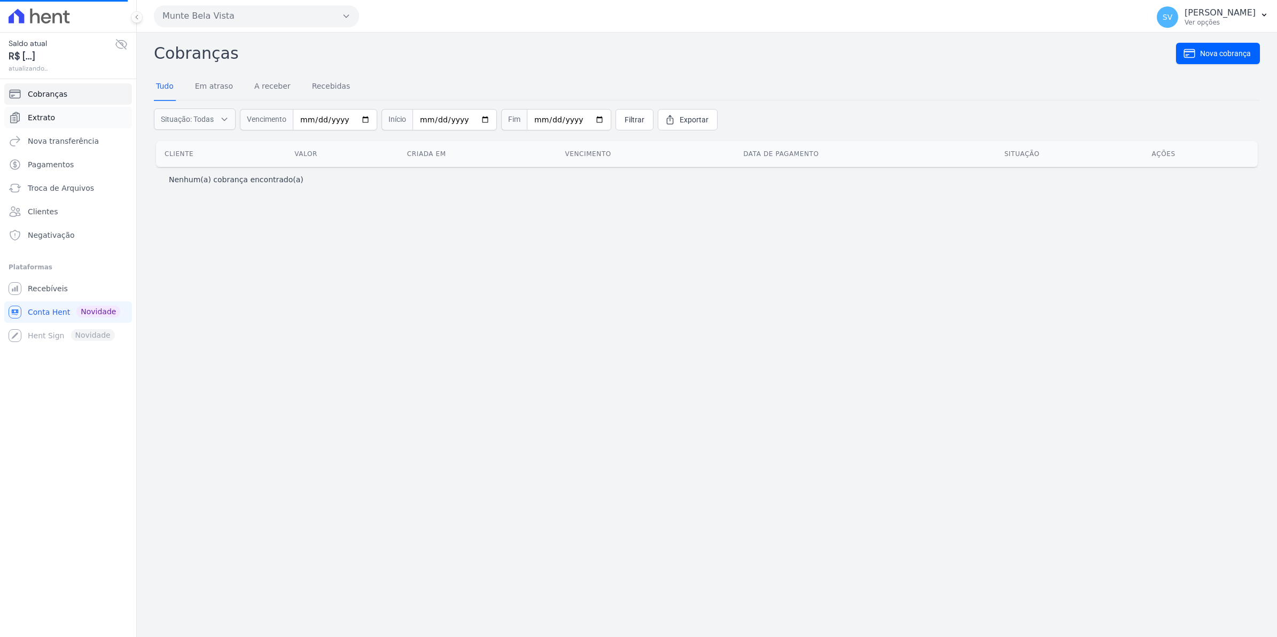
click at [53, 120] on link "Extrato" at bounding box center [68, 117] width 128 height 21
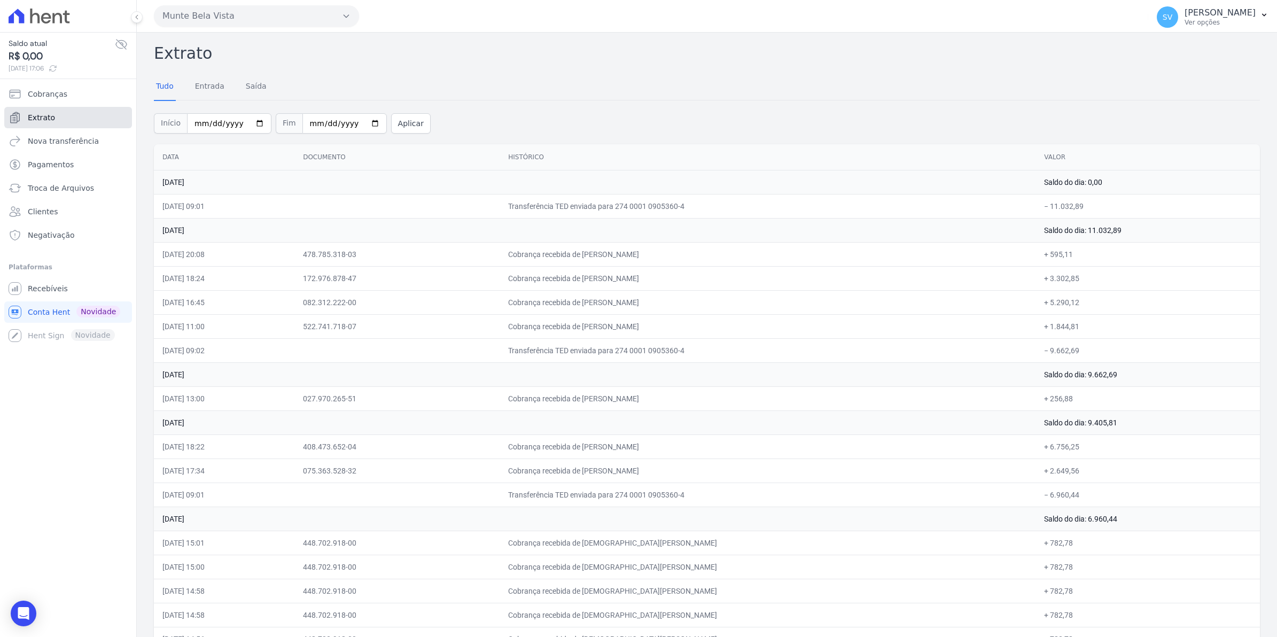
click at [36, 124] on link "Extrato" at bounding box center [68, 117] width 128 height 21
click at [41, 116] on span "Extrato" at bounding box center [41, 117] width 27 height 11
click at [59, 97] on span "Cobranças" at bounding box center [48, 94] width 40 height 11
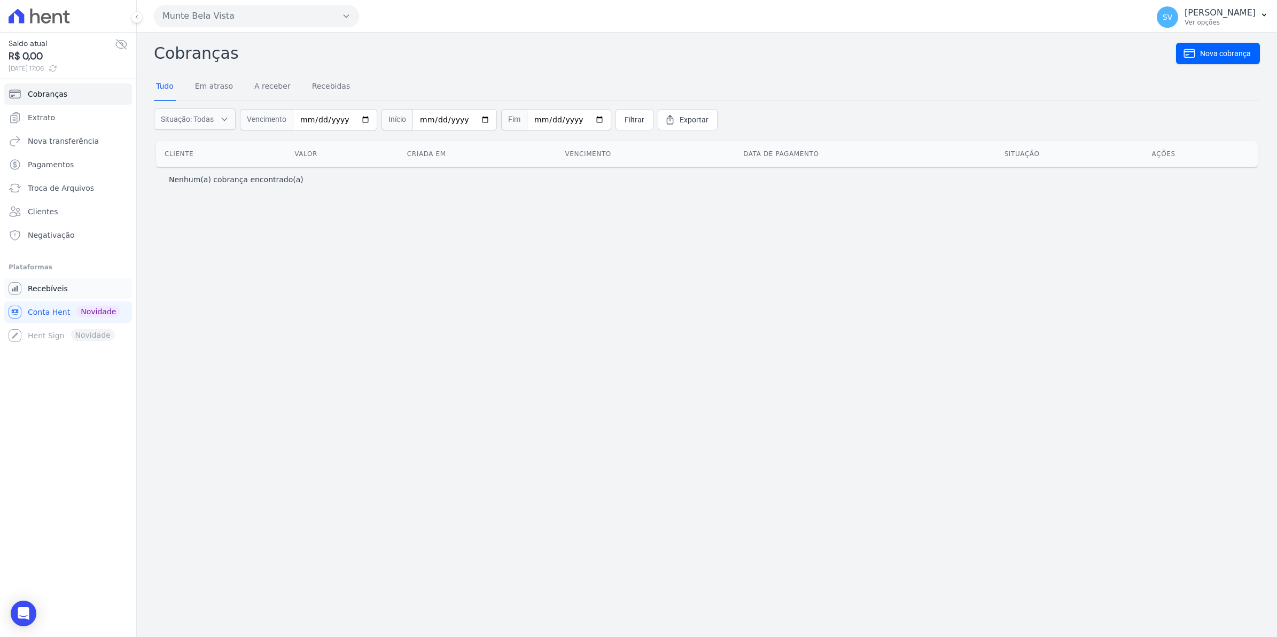
click at [48, 290] on span "Recebíveis" at bounding box center [48, 288] width 40 height 11
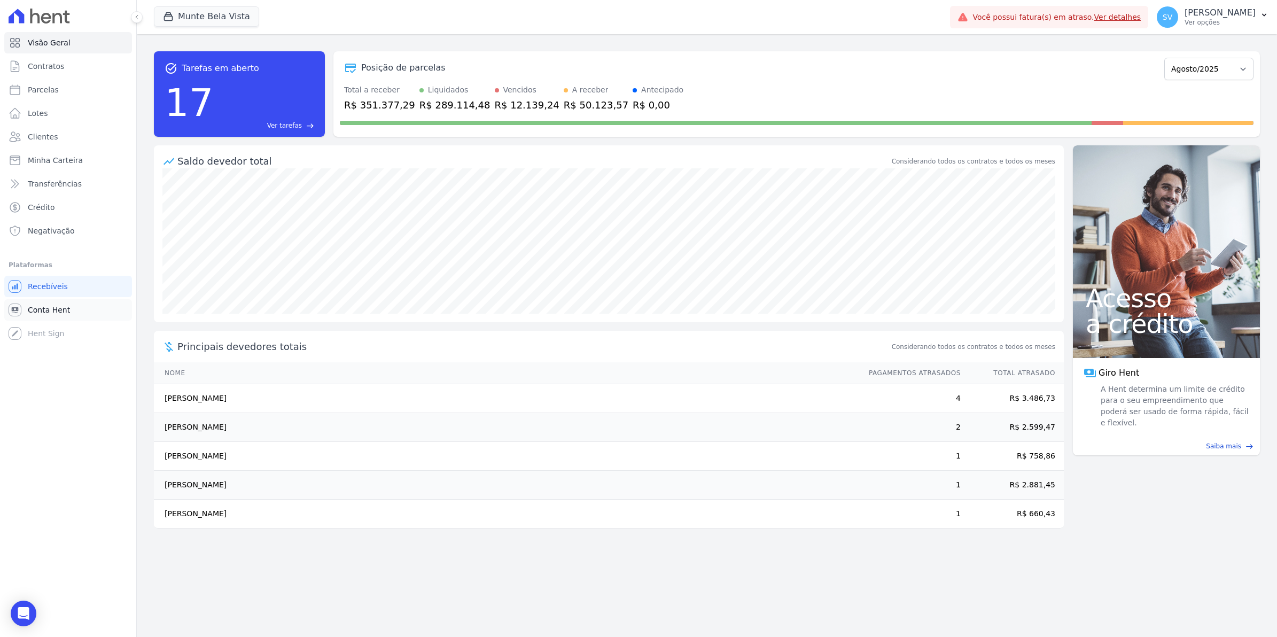
click at [34, 313] on span "Conta Hent" at bounding box center [49, 310] width 42 height 11
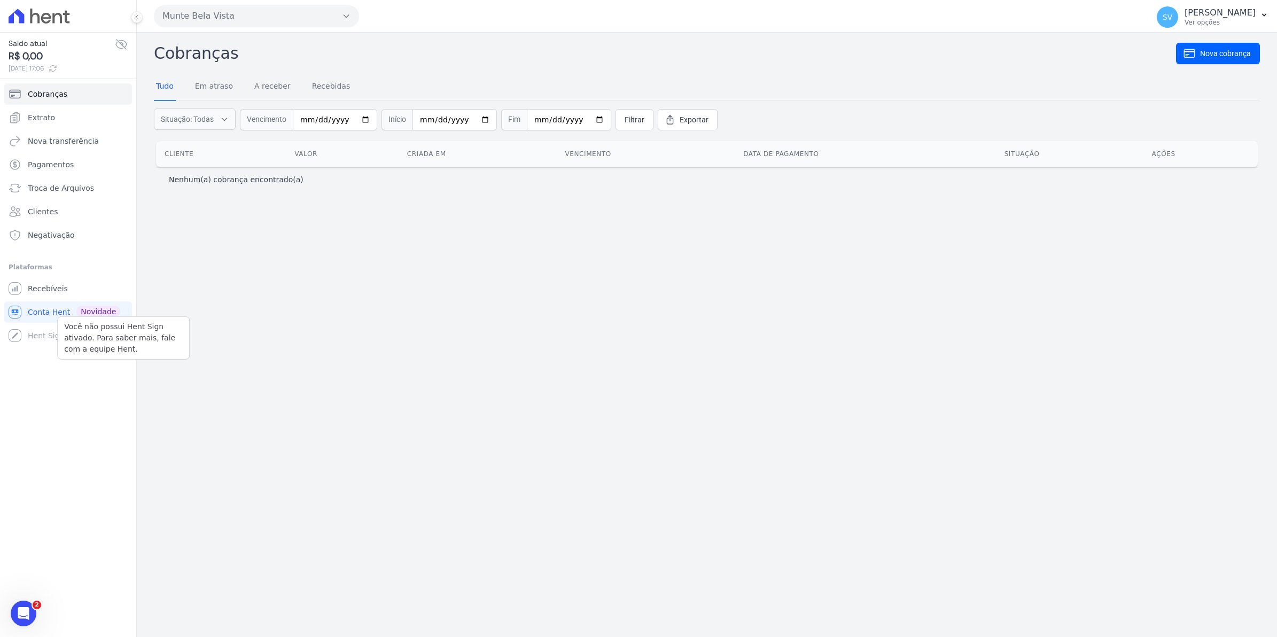
click at [33, 340] on div "Você não possui Hent Sign ativado. Para saber mais, fale com a equipe Hent. Hen…" at bounding box center [68, 335] width 128 height 21
click at [38, 289] on span "Recebíveis" at bounding box center [48, 288] width 40 height 11
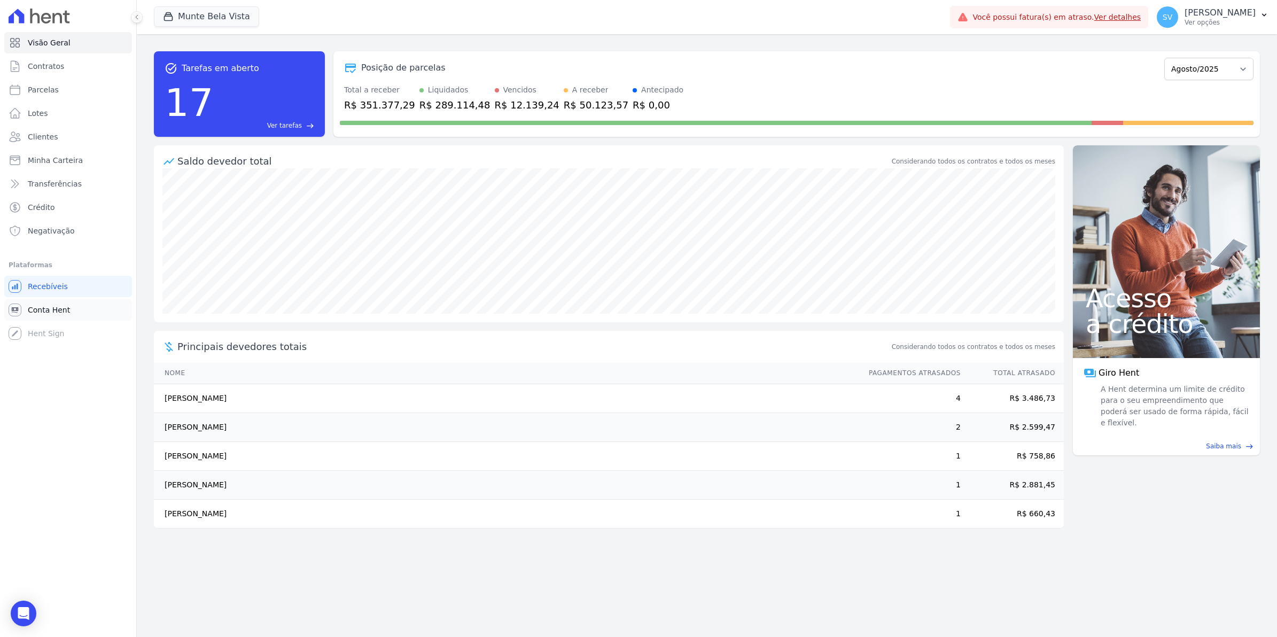
click at [49, 305] on span "Conta Hent" at bounding box center [49, 310] width 42 height 11
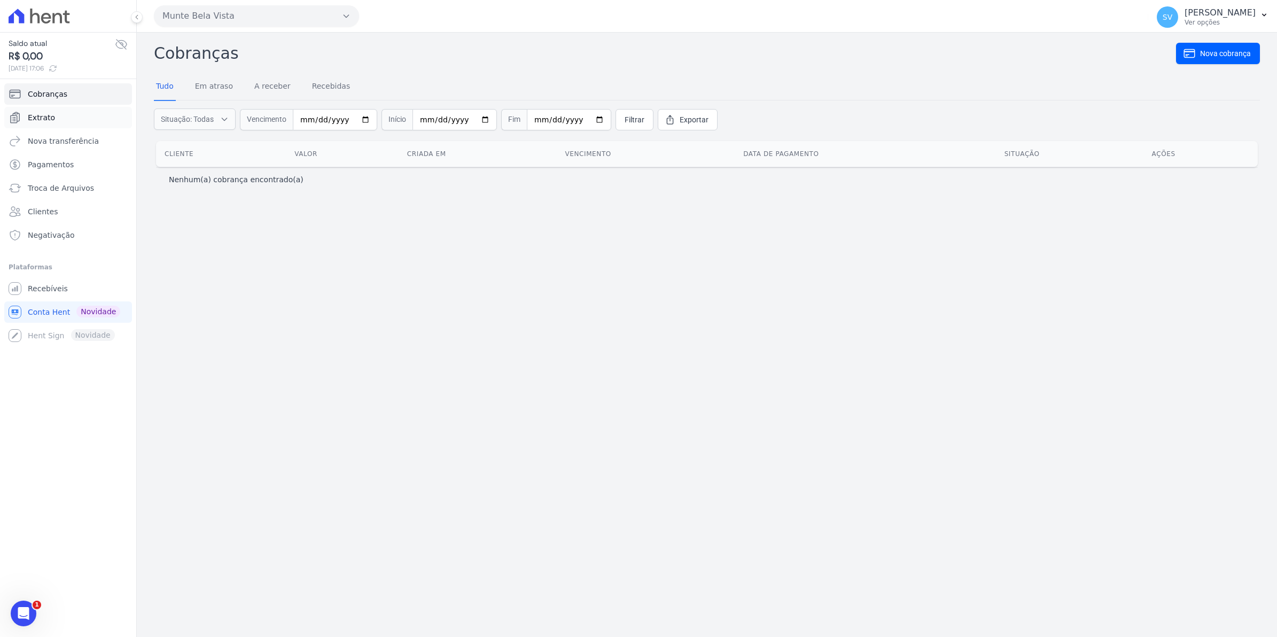
click at [39, 113] on span "Extrato" at bounding box center [41, 117] width 27 height 11
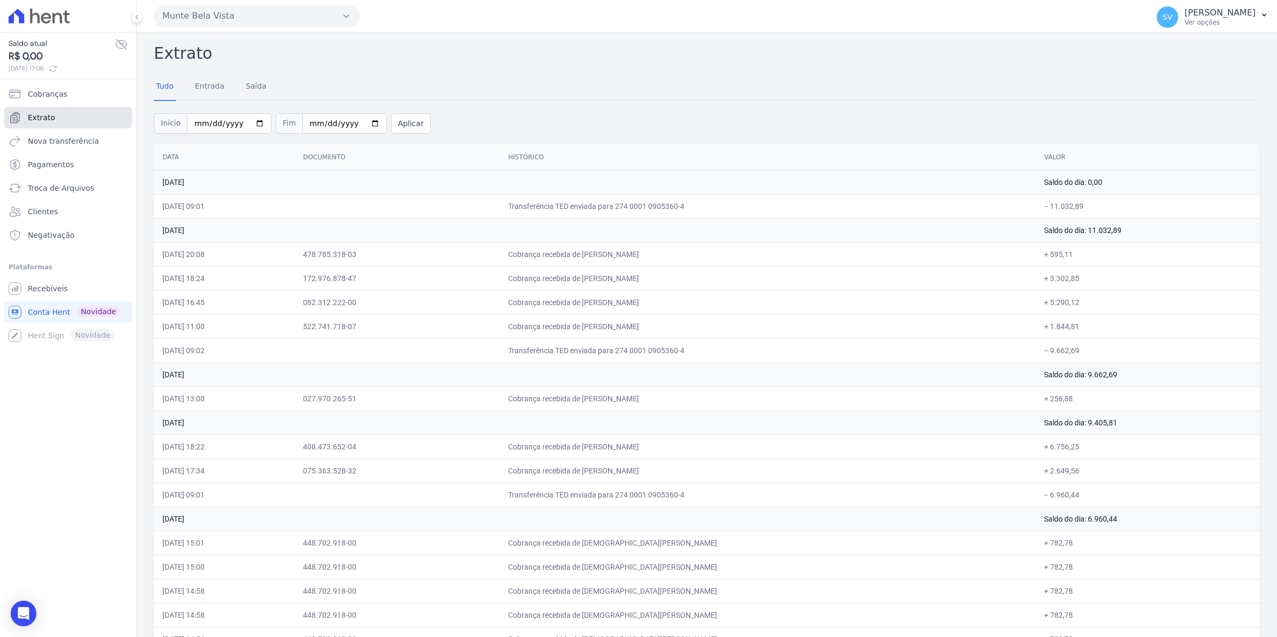
click at [49, 121] on span "Extrato" at bounding box center [41, 117] width 27 height 11
click at [63, 142] on span "Nova transferência" at bounding box center [63, 141] width 71 height 11
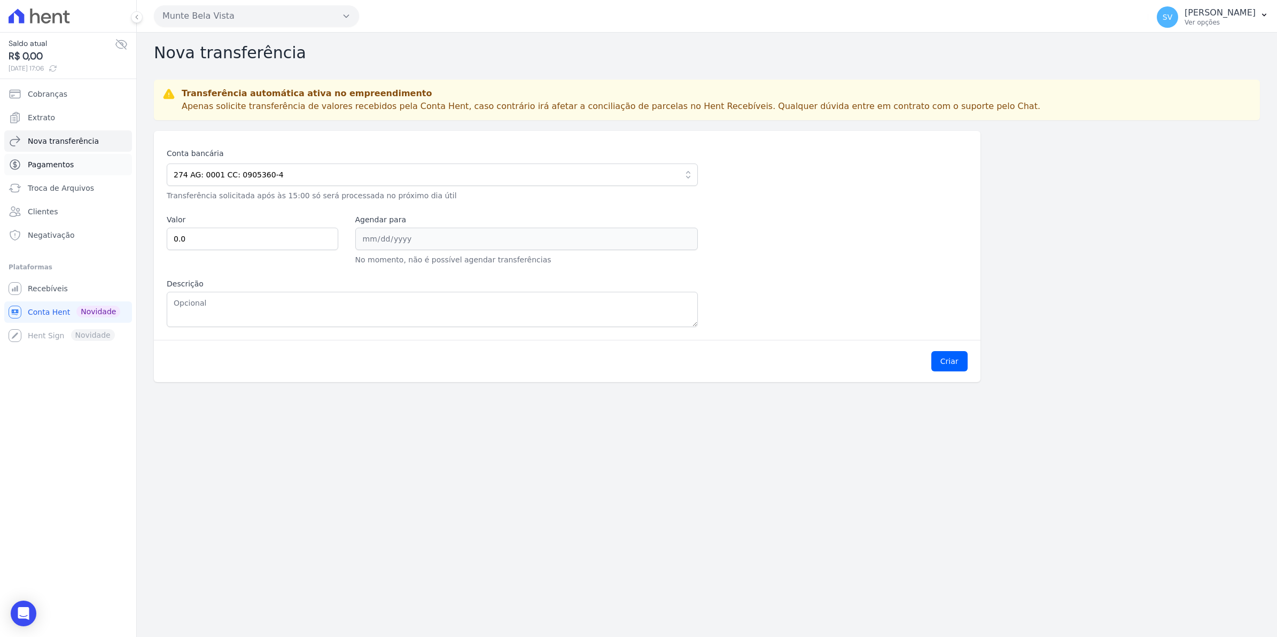
click at [76, 169] on link "Pagamentos" at bounding box center [68, 164] width 128 height 21
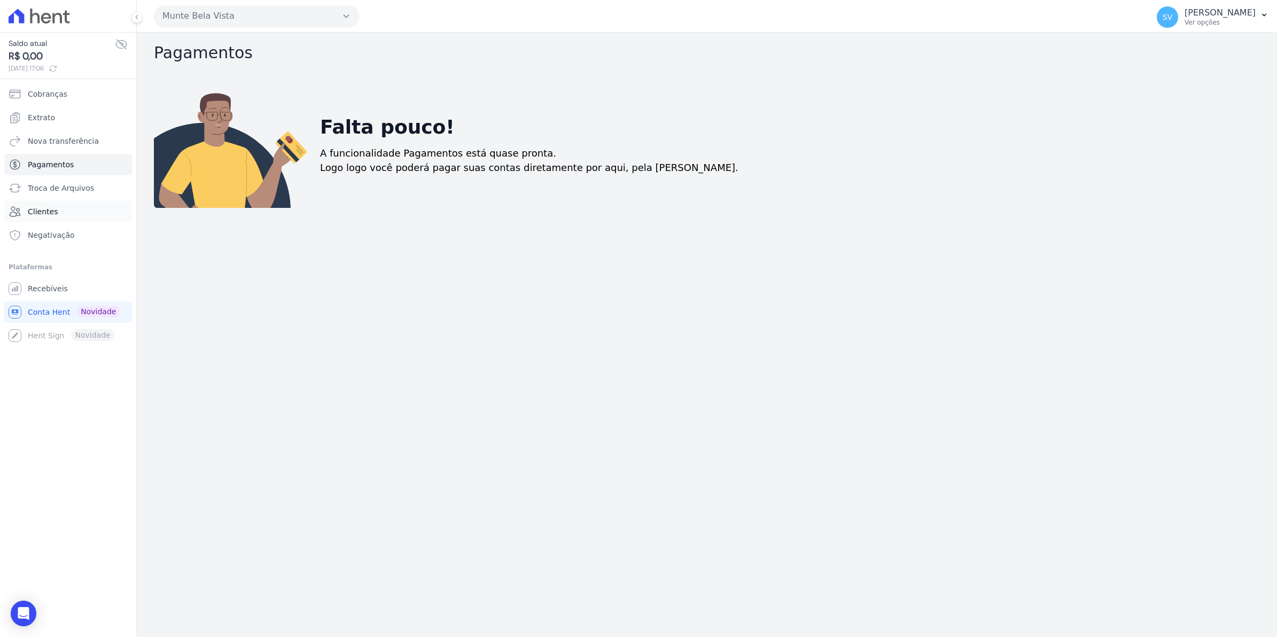
click at [51, 212] on span "Clientes" at bounding box center [43, 211] width 30 height 11
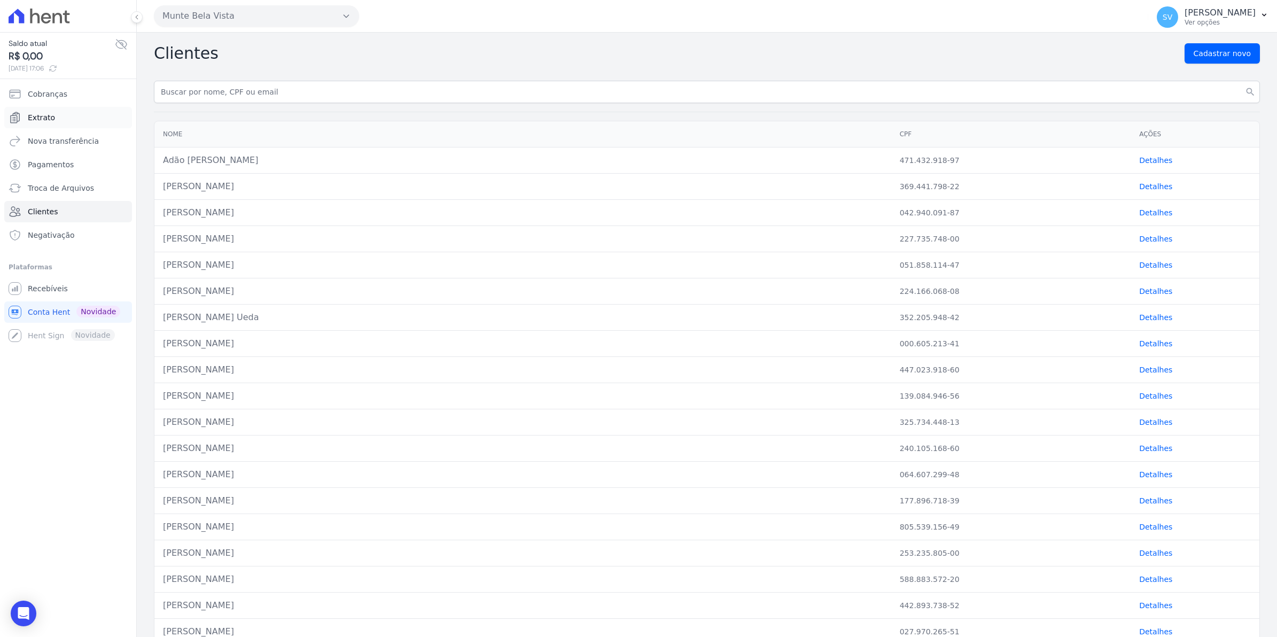
click at [40, 121] on span "Extrato" at bounding box center [41, 117] width 27 height 11
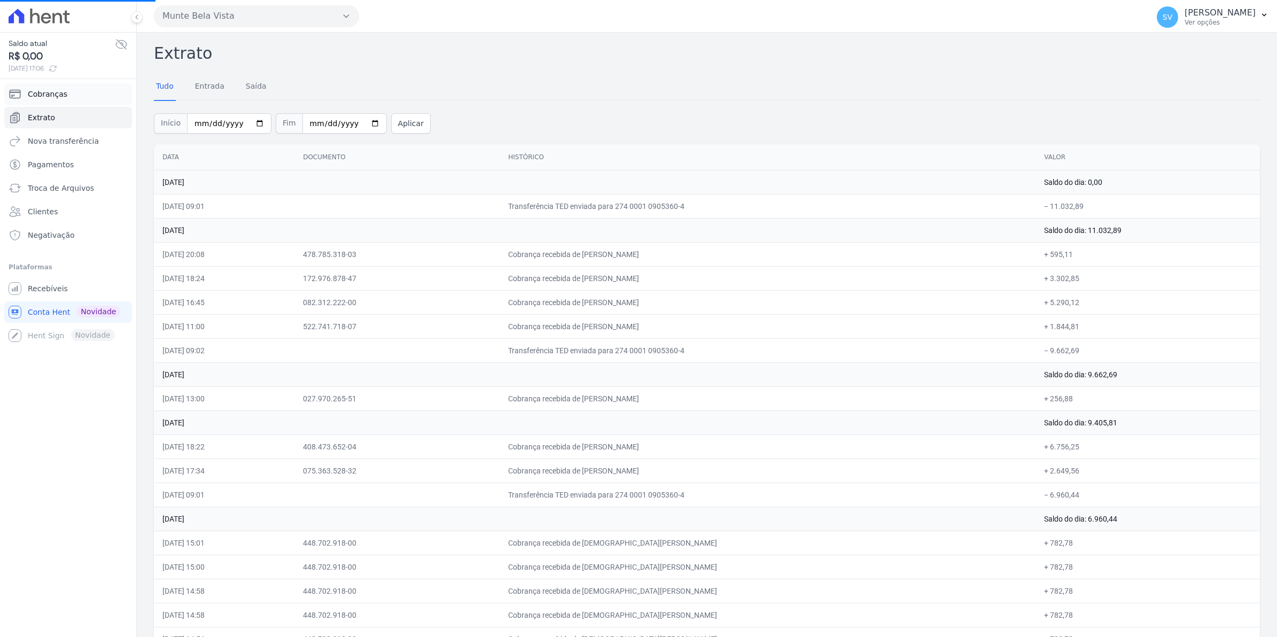
click at [41, 102] on link "Cobranças" at bounding box center [68, 93] width 128 height 21
